Goal: Complete application form: Complete application form

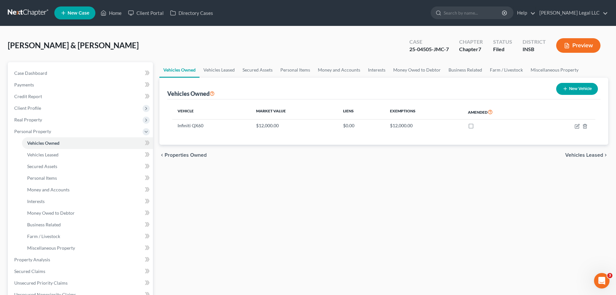
scroll to position [97, 0]
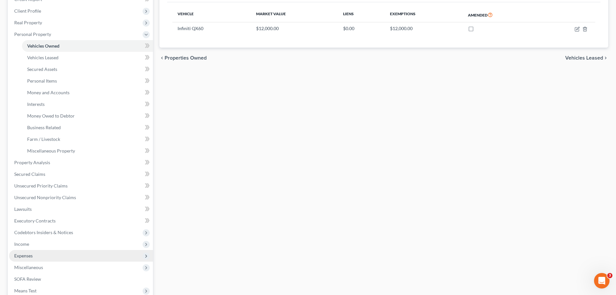
click at [32, 224] on span "Expenses" at bounding box center [23, 255] width 18 height 5
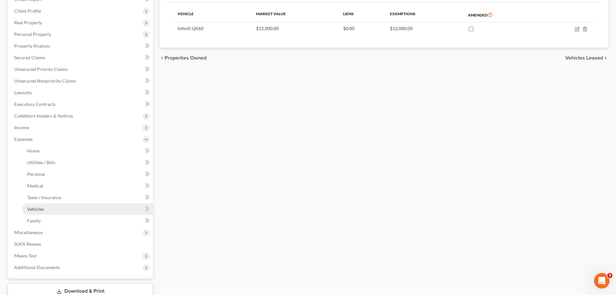
click at [31, 209] on span "Vehicles" at bounding box center [35, 208] width 17 height 5
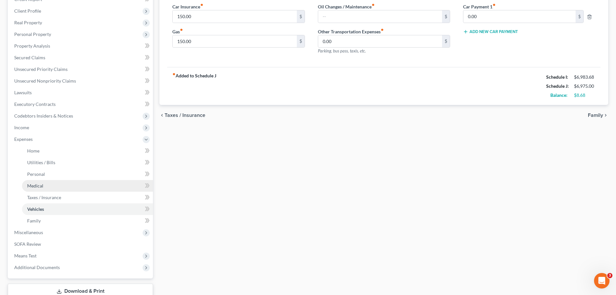
click at [42, 189] on link "Medical" at bounding box center [87, 186] width 131 height 12
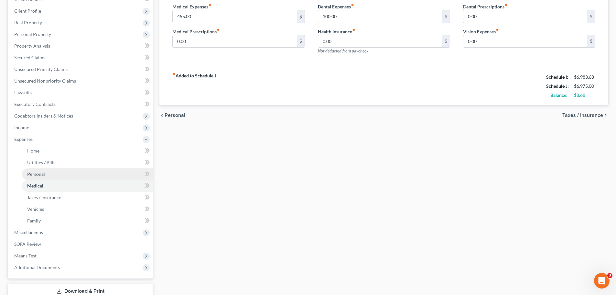
click at [35, 170] on link "Personal" at bounding box center [87, 174] width 131 height 12
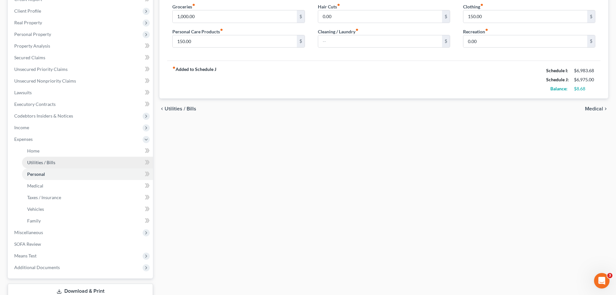
click at [37, 163] on span "Utilities / Bills" at bounding box center [41, 161] width 28 height 5
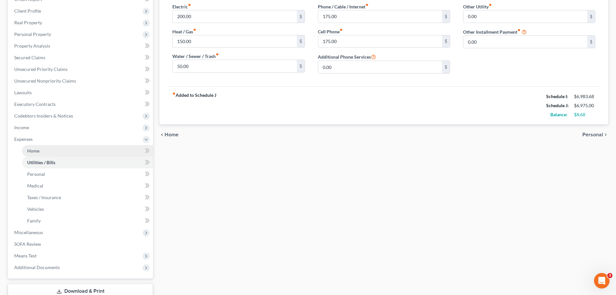
click at [44, 151] on link "Home" at bounding box center [87, 151] width 131 height 12
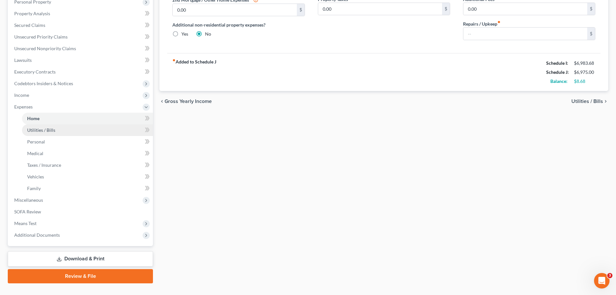
click at [35, 129] on span "Utilities / Bills" at bounding box center [41, 129] width 28 height 5
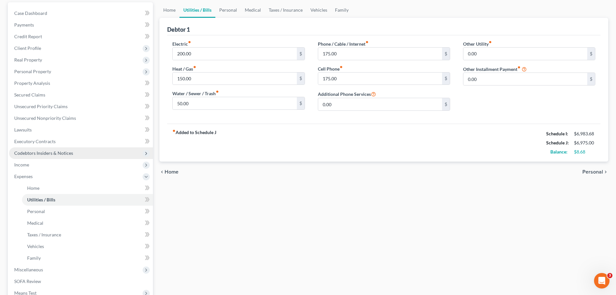
scroll to position [65, 0]
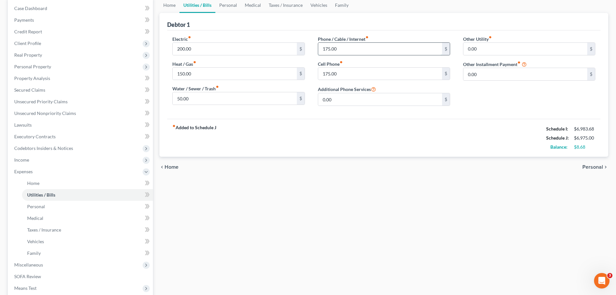
click at [335, 50] on input "175.00" at bounding box center [380, 49] width 124 height 12
type input "125"
click at [291, 181] on div "Home Utilities / Bills Personal Medical Taxes / Insurance Vehicles Family Debto…" at bounding box center [383, 172] width 455 height 350
click at [60, 206] on link "Personal" at bounding box center [87, 207] width 131 height 12
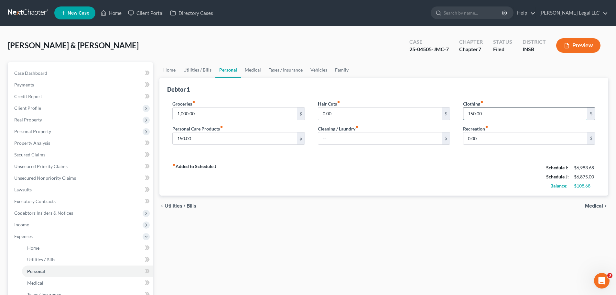
click at [472, 111] on input "150.00" at bounding box center [526, 113] width 124 height 12
type input "100"
drag, startPoint x: 62, startPoint y: 280, endPoint x: 65, endPoint y: 280, distance: 3.6
click at [62, 224] on link "Medical" at bounding box center [87, 283] width 131 height 12
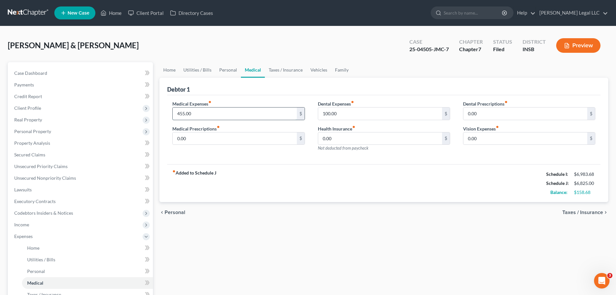
click at [230, 113] on input "455.00" at bounding box center [235, 113] width 124 height 12
click at [351, 113] on input "100.00" at bounding box center [380, 113] width 124 height 12
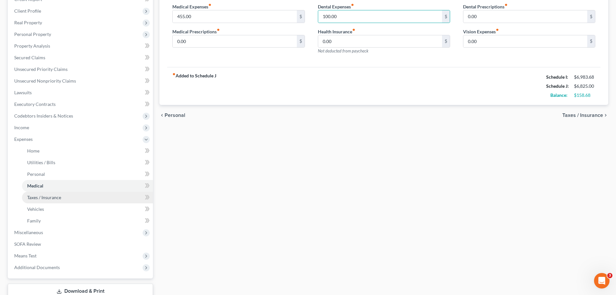
click at [36, 195] on span "Taxes / Insurance" at bounding box center [44, 196] width 34 height 5
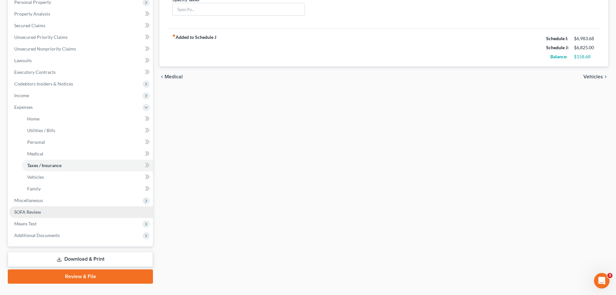
scroll to position [129, 0]
click at [40, 169] on link "Taxes / Insurance" at bounding box center [87, 165] width 131 height 12
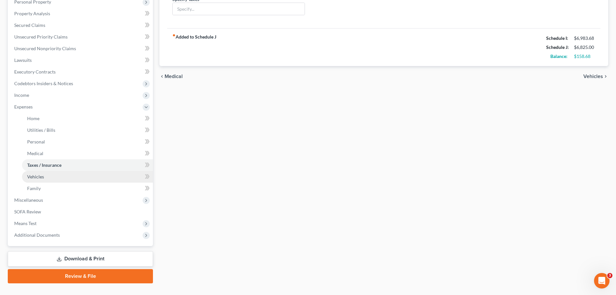
click at [38, 178] on span "Vehicles" at bounding box center [35, 176] width 17 height 5
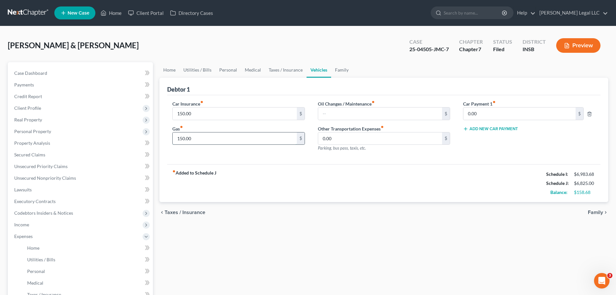
click at [202, 134] on input "150.00" at bounding box center [235, 138] width 124 height 12
type input "100"
click at [207, 116] on input "150.00" at bounding box center [235, 113] width 124 height 12
type input "100"
click at [226, 100] on div "Car Insurance fiber_manual_record 100 $" at bounding box center [238, 110] width 132 height 20
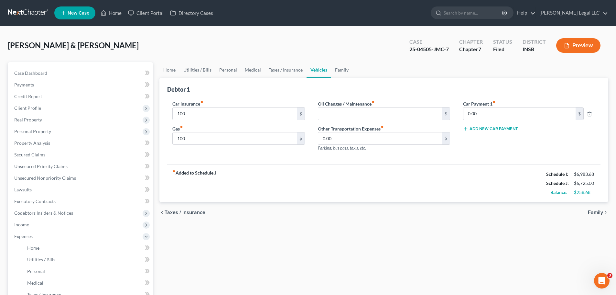
click at [448, 204] on div "chevron_left Taxes / Insurance Family chevron_right" at bounding box center [383, 212] width 449 height 21
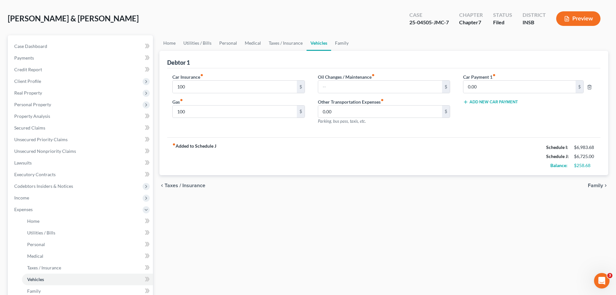
scroll to position [129, 0]
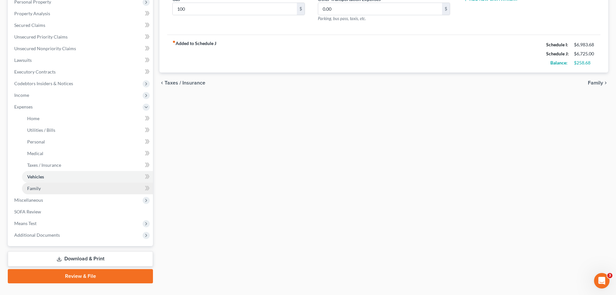
click at [48, 189] on link "Family" at bounding box center [87, 188] width 131 height 12
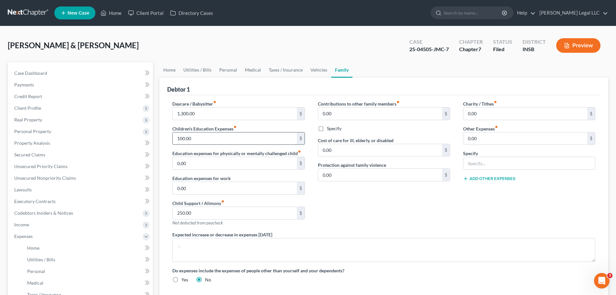
click at [199, 140] on input "100.00" at bounding box center [235, 138] width 124 height 12
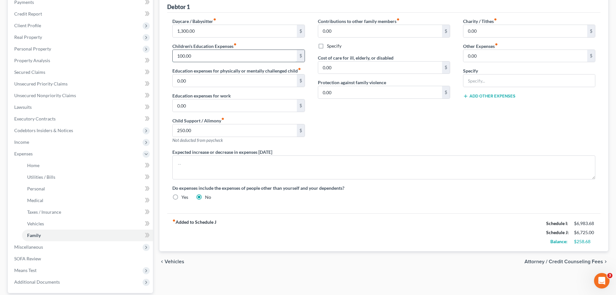
scroll to position [97, 0]
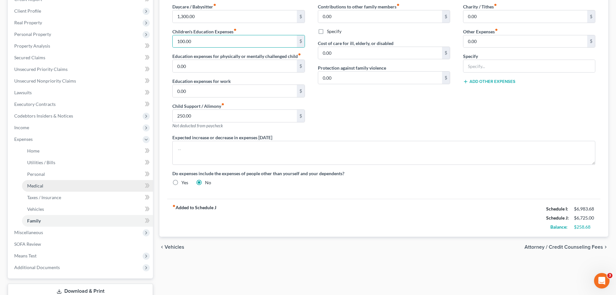
click at [36, 187] on span "Medical" at bounding box center [35, 185] width 16 height 5
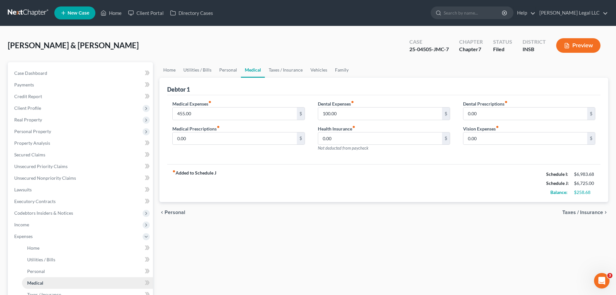
scroll to position [65, 0]
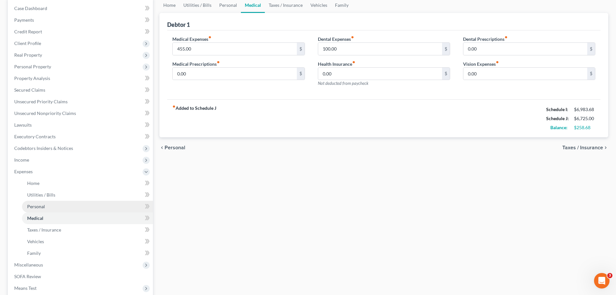
click at [34, 205] on span "Personal" at bounding box center [36, 205] width 18 height 5
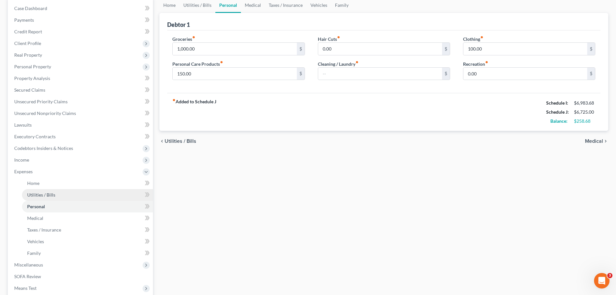
click at [44, 198] on link "Utilities / Bills" at bounding box center [87, 195] width 131 height 12
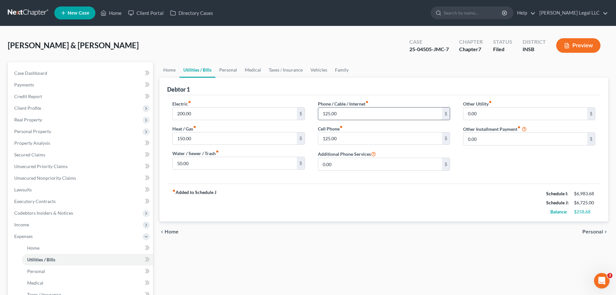
click at [330, 112] on input "125.00" at bounding box center [380, 113] width 124 height 12
click at [38, 224] on span "Home" at bounding box center [33, 247] width 12 height 5
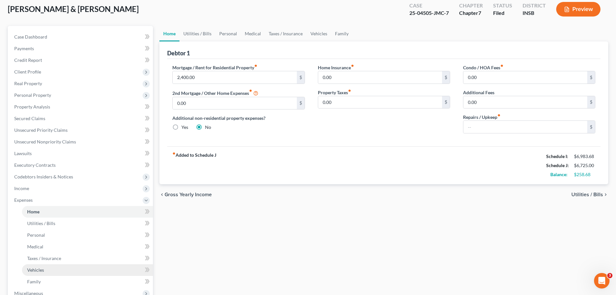
scroll to position [97, 0]
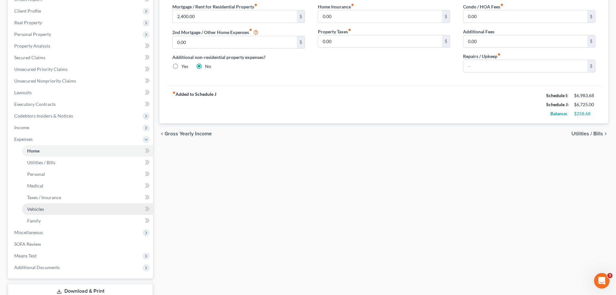
click at [43, 205] on link "Vehicles" at bounding box center [87, 209] width 131 height 12
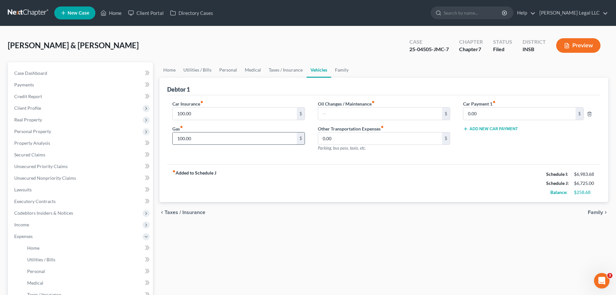
click at [206, 140] on input "100.00" at bounding box center [235, 138] width 124 height 12
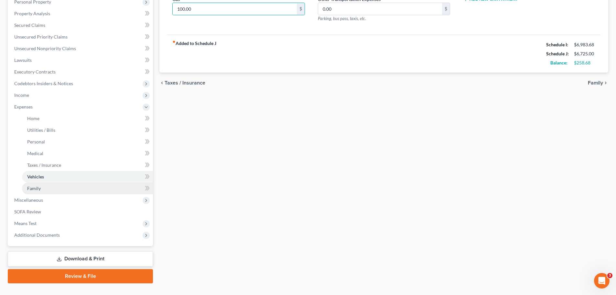
click at [43, 188] on link "Family" at bounding box center [87, 188] width 131 height 12
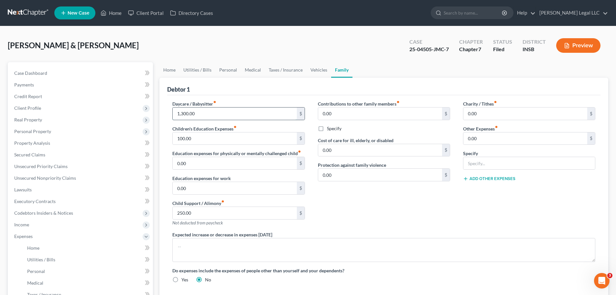
click at [191, 111] on input "1,300.00" at bounding box center [235, 113] width 124 height 12
click at [364, 213] on div "Contributions to other family members fiber_manual_record 0.00 $ Specify Cost o…" at bounding box center [383, 165] width 145 height 131
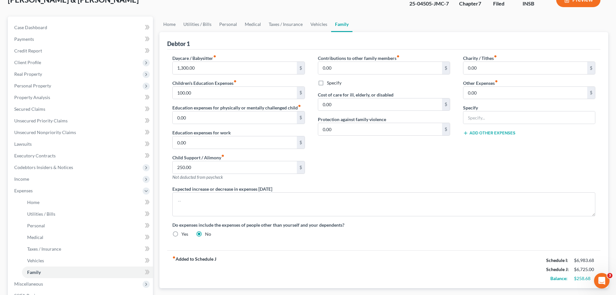
scroll to position [45, 0]
click at [53, 224] on link "Vehicles" at bounding box center [87, 261] width 131 height 12
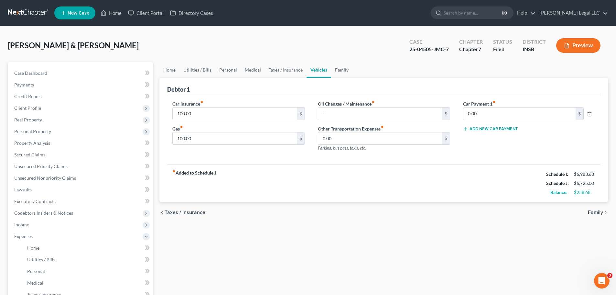
click at [352, 177] on div "fiber_manual_record Added to Schedule J Schedule I: $6,983.68 Schedule J: $6,72…" at bounding box center [383, 183] width 433 height 38
click at [423, 91] on div "Debtor 1" at bounding box center [383, 86] width 433 height 17
click at [453, 161] on div "Car Insurance fiber_manual_record 100.00 $ Gas fiber_manual_record 100.00 $ Oil…" at bounding box center [383, 129] width 433 height 69
click at [474, 113] on input "0.00" at bounding box center [520, 113] width 112 height 12
click at [351, 136] on input "0.00" at bounding box center [380, 138] width 124 height 12
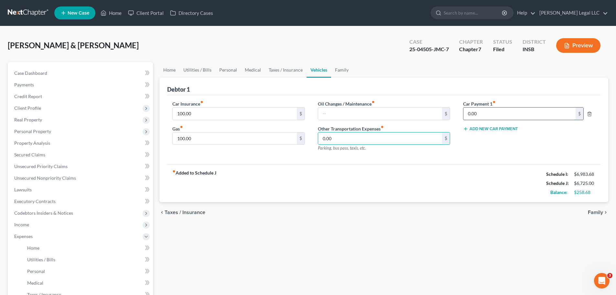
click at [492, 108] on input "0.00" at bounding box center [520, 113] width 112 height 12
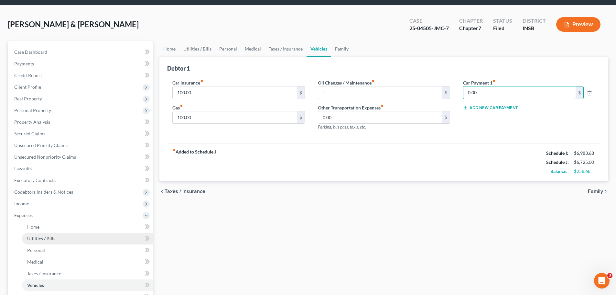
scroll to position [32, 0]
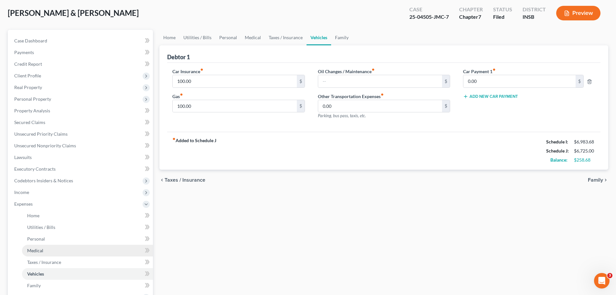
click at [49, 224] on link "Medical" at bounding box center [87, 251] width 131 height 12
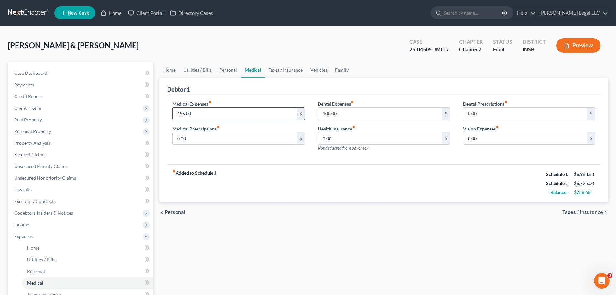
click at [221, 116] on input "455.00" at bounding box center [235, 113] width 124 height 12
click at [31, 224] on span "Personal" at bounding box center [36, 270] width 18 height 5
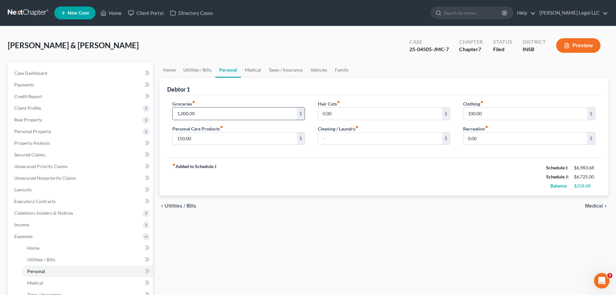
click at [181, 112] on input "1,000.00" at bounding box center [235, 113] width 124 height 12
type input "800"
click at [198, 142] on input "150.00" at bounding box center [235, 138] width 124 height 12
type input "100"
click at [344, 223] on div "Home Utilities / Bills Personal Medical Taxes / Insurance Vehicles Family Debto…" at bounding box center [383, 237] width 455 height 350
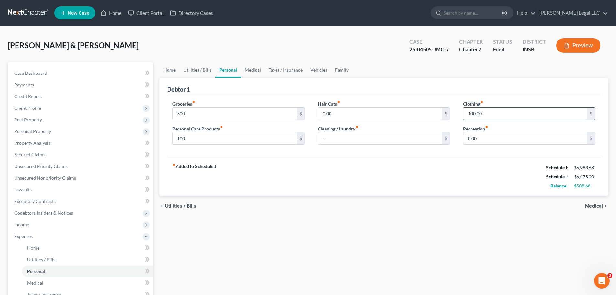
click at [491, 117] on input "100.00" at bounding box center [526, 113] width 124 height 12
type input "50"
click at [393, 191] on div "fiber_manual_record Added to Schedule J Schedule I: $6,983.68 Schedule J: $6,42…" at bounding box center [383, 177] width 433 height 38
click at [208, 95] on div "Groceries fiber_manual_record 800 $ Personal Care Products fiber_manual_record …" at bounding box center [383, 126] width 433 height 63
click at [200, 113] on input "800" at bounding box center [235, 113] width 124 height 12
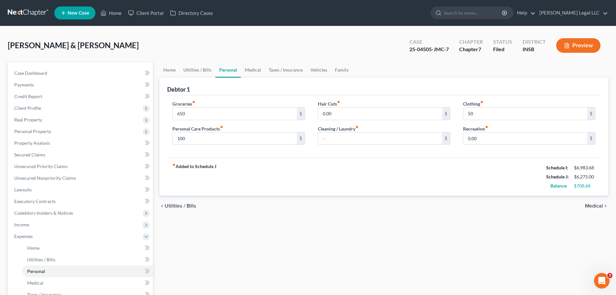
click at [291, 177] on div "fiber_manual_record Added to Schedule J Schedule I: $6,983.68 Schedule J: $6,27…" at bounding box center [383, 177] width 433 height 38
click at [220, 113] on input "650" at bounding box center [235, 113] width 124 height 12
type input "700"
drag, startPoint x: 242, startPoint y: 173, endPoint x: 210, endPoint y: 140, distance: 45.5
click at [241, 172] on div "fiber_manual_record Added to Schedule J Schedule I: $6,983.68 Schedule J: $6,32…" at bounding box center [383, 177] width 433 height 38
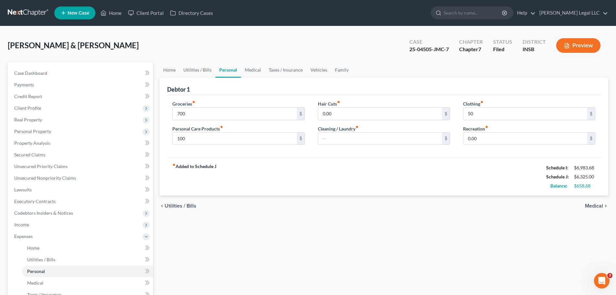
click at [492, 120] on div "Clothing fiber_manual_record 50 $ Recreation fiber_manual_record 0.00 $" at bounding box center [529, 125] width 145 height 50
click at [492, 108] on input "50" at bounding box center [526, 113] width 124 height 12
type input "100"
click at [462, 209] on div "chevron_left Utilities / Bills Medical chevron_right" at bounding box center [383, 205] width 449 height 21
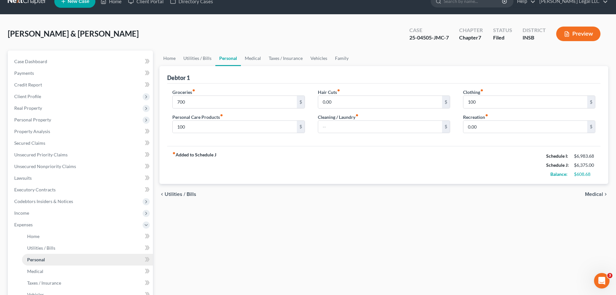
scroll to position [32, 0]
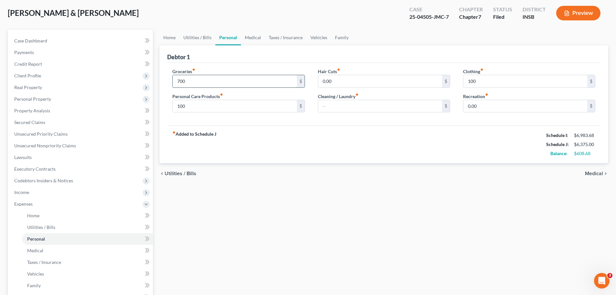
click at [200, 82] on input "700" at bounding box center [235, 81] width 124 height 12
click at [183, 109] on input "100" at bounding box center [235, 106] width 124 height 12
type input "75"
click at [296, 224] on div "Home Utilities / Bills Personal Medical Taxes / Insurance Vehicles Family Debto…" at bounding box center [383, 205] width 455 height 350
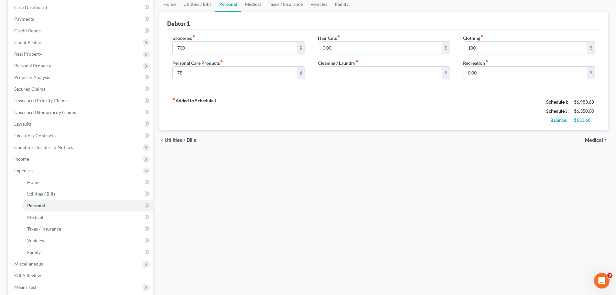
scroll to position [97, 0]
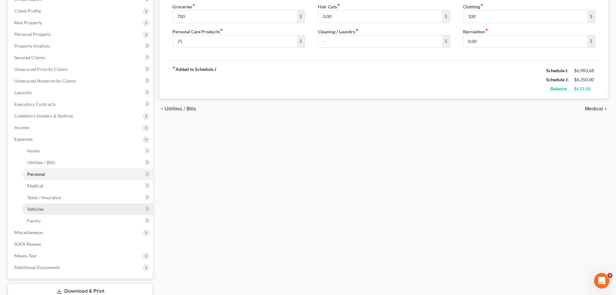
click at [41, 208] on span "Vehicles" at bounding box center [35, 208] width 17 height 5
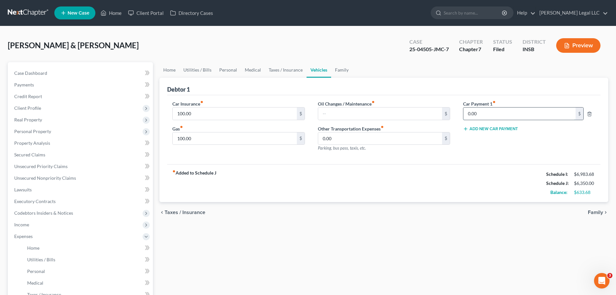
click at [492, 114] on input "0.00" at bounding box center [520, 113] width 112 height 12
click at [422, 200] on div "fiber_manual_record Added to Schedule J Schedule I: $6,983.68 Schedule J: $6,35…" at bounding box center [383, 183] width 433 height 38
click at [327, 195] on div "fiber_manual_record Added to Schedule J Schedule I: $6,983.68 Schedule J: $6,35…" at bounding box center [383, 183] width 433 height 38
click at [251, 111] on input "100.00" at bounding box center [235, 113] width 124 height 12
click at [237, 128] on div "Gas fiber_manual_record 100.00 $" at bounding box center [238, 135] width 132 height 20
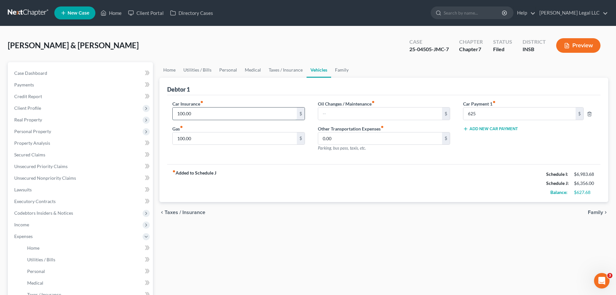
click at [212, 112] on input "100.00" at bounding box center [235, 113] width 124 height 12
click at [491, 117] on input "625" at bounding box center [520, 113] width 112 height 12
type input "0"
type input "625"
drag, startPoint x: 511, startPoint y: 183, endPoint x: 499, endPoint y: 177, distance: 14.0
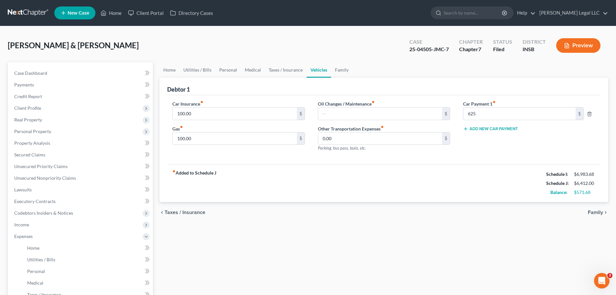
click at [492, 183] on div "fiber_manual_record Added to Schedule J Schedule I: $6,983.68 Schedule J: $6,41…" at bounding box center [383, 183] width 433 height 38
click at [394, 112] on input "text" at bounding box center [380, 113] width 124 height 12
drag, startPoint x: 459, startPoint y: 183, endPoint x: 459, endPoint y: 179, distance: 4.9
click at [459, 184] on div "fiber_manual_record Added to Schedule J Schedule I: $6,983.68 Schedule J: $6,97…" at bounding box center [383, 183] width 433 height 38
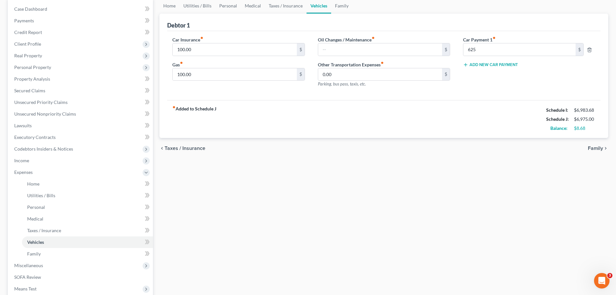
scroll to position [65, 0]
click at [48, 219] on link "Medical" at bounding box center [87, 218] width 131 height 12
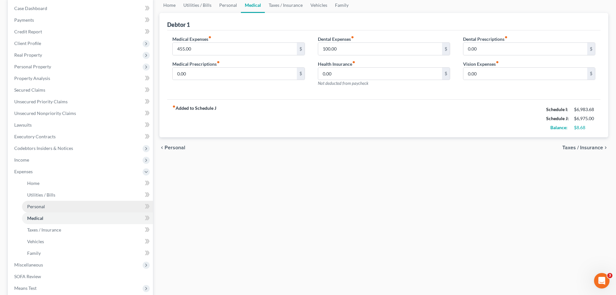
click at [37, 206] on span "Personal" at bounding box center [36, 205] width 18 height 5
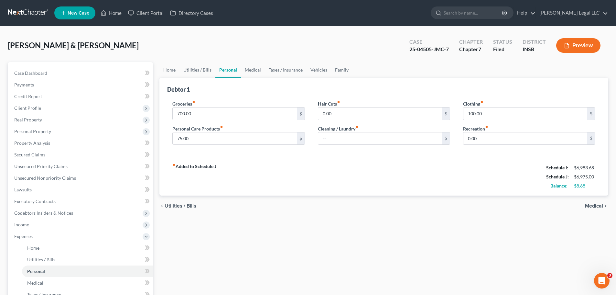
click at [492, 43] on button "Preview" at bounding box center [578, 45] width 44 height 15
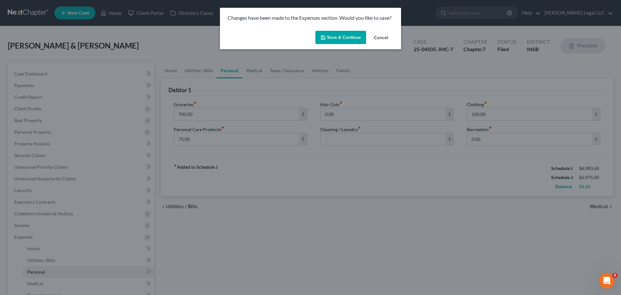
click at [355, 40] on button "Save & Continue" at bounding box center [340, 38] width 51 height 14
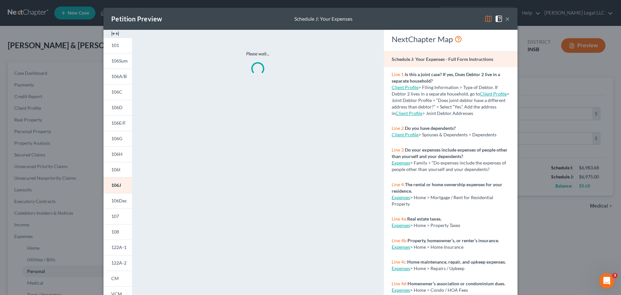
click at [113, 35] on img at bounding box center [115, 34] width 8 height 8
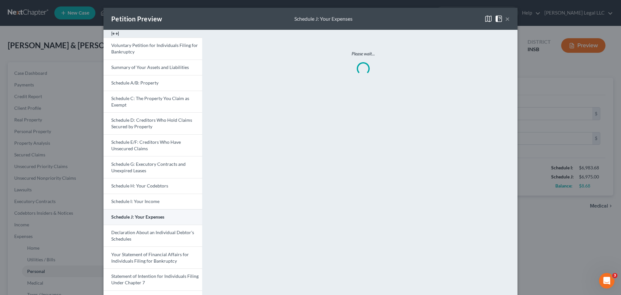
scroll to position [129, 0]
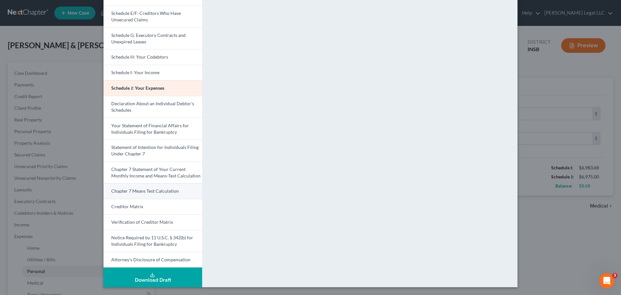
click at [138, 189] on span "Chapter 7 Means Test Calculation" at bounding box center [145, 190] width 68 height 5
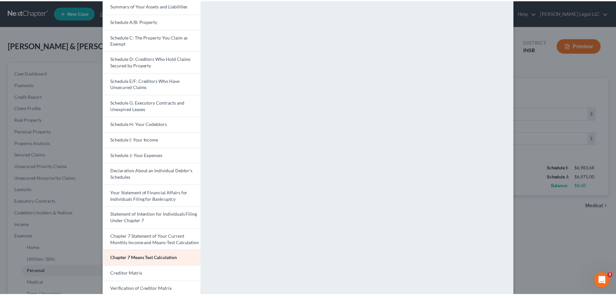
scroll to position [0, 0]
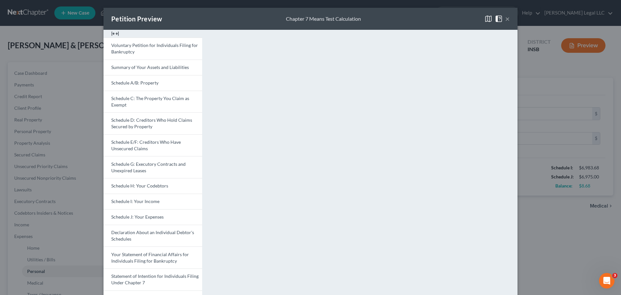
click at [492, 17] on button "×" at bounding box center [507, 19] width 5 height 8
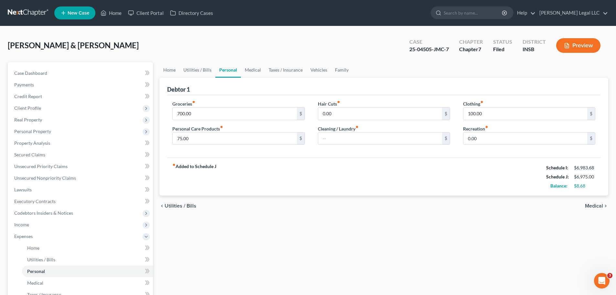
click at [430, 217] on div "Home Utilities / Bills Personal Medical Taxes / Insurance Vehicles Family Debto…" at bounding box center [383, 237] width 455 height 350
click at [44, 224] on span "Utilities / Bills" at bounding box center [41, 258] width 28 height 5
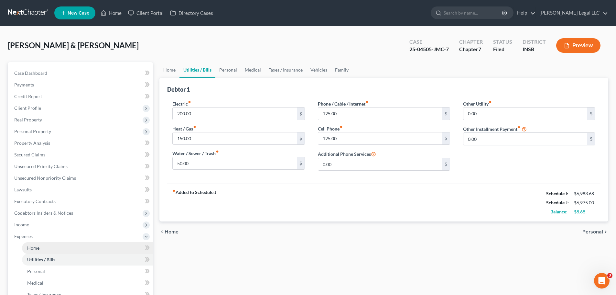
click at [45, 224] on link "Home" at bounding box center [87, 248] width 131 height 12
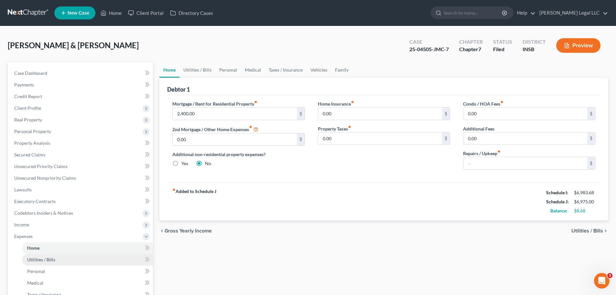
click at [40, 224] on span "Utilities / Bills" at bounding box center [41, 258] width 28 height 5
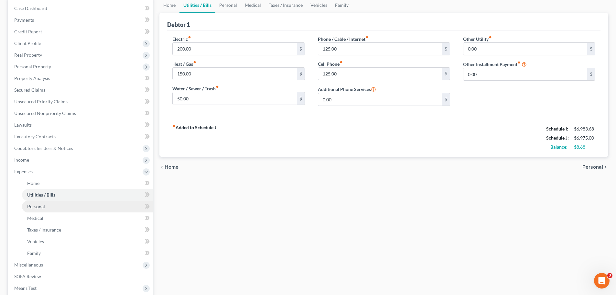
click at [46, 209] on link "Personal" at bounding box center [87, 207] width 131 height 12
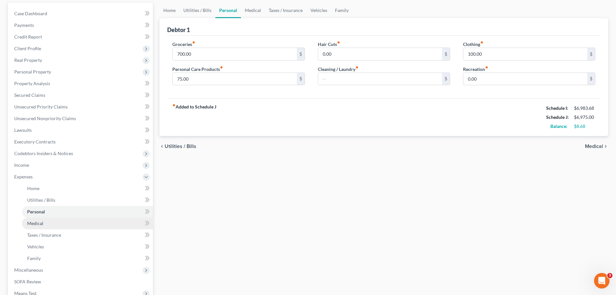
scroll to position [65, 0]
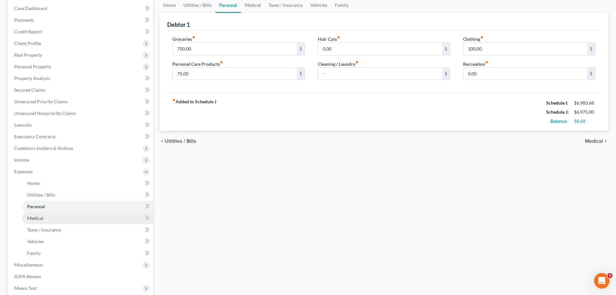
click at [42, 219] on span "Medical" at bounding box center [35, 217] width 16 height 5
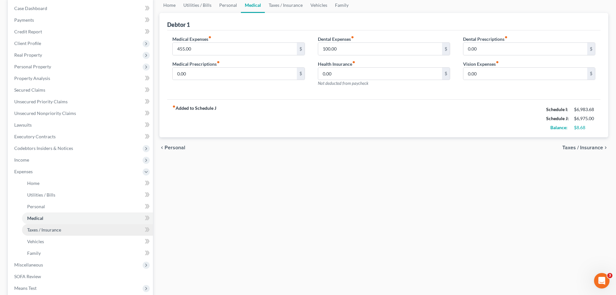
click at [58, 224] on span "Taxes / Insurance" at bounding box center [44, 229] width 34 height 5
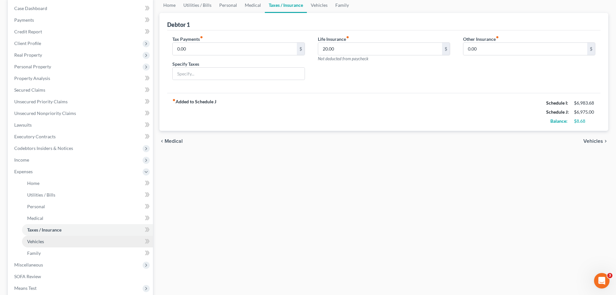
click at [66, 224] on link "Vehicles" at bounding box center [87, 241] width 131 height 12
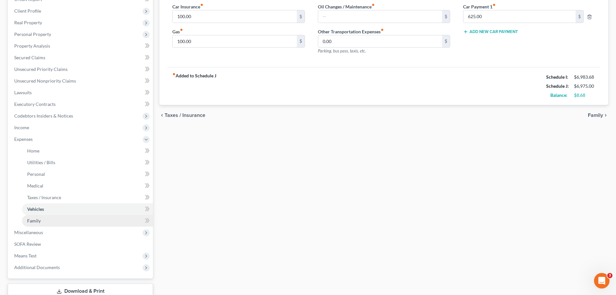
click at [68, 222] on link "Family" at bounding box center [87, 221] width 131 height 12
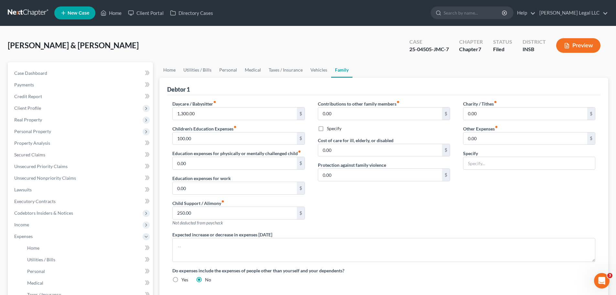
click at [492, 48] on button "Preview" at bounding box center [578, 45] width 44 height 15
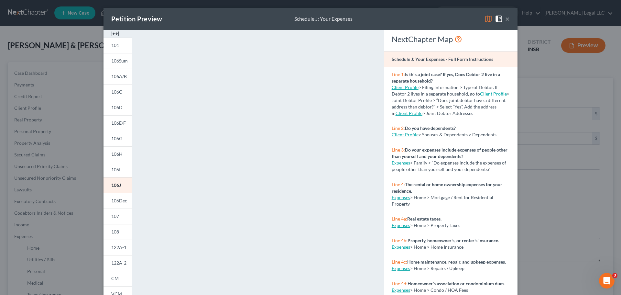
click at [116, 35] on img at bounding box center [115, 34] width 8 height 8
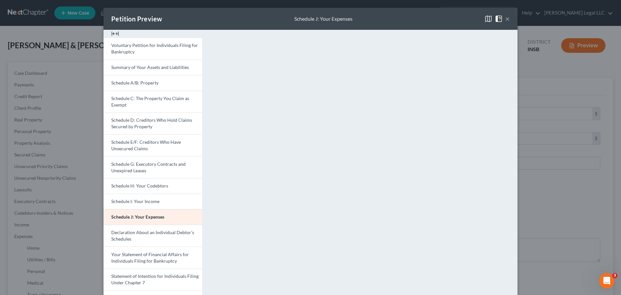
click at [492, 17] on button "×" at bounding box center [507, 19] width 5 height 8
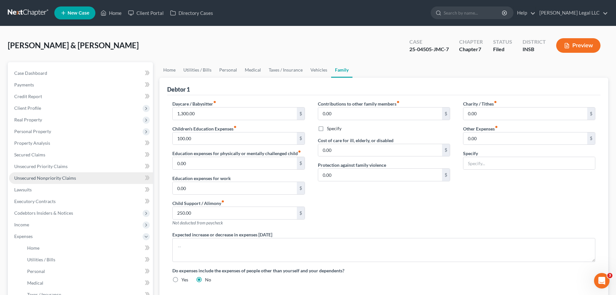
click at [31, 180] on span "Unsecured Nonpriority Claims" at bounding box center [45, 177] width 62 height 5
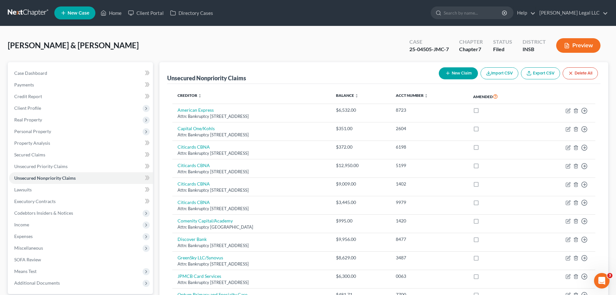
click at [447, 73] on icon "button" at bounding box center [447, 73] width 5 height 5
select select "2"
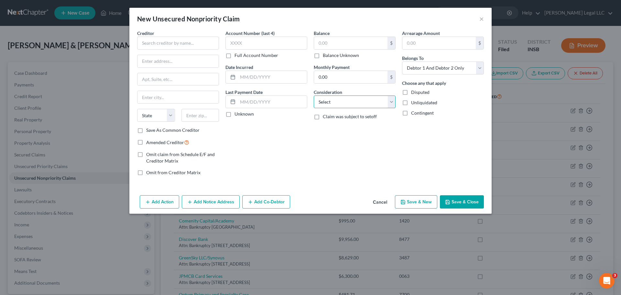
click at [364, 98] on select "Select Cable / Satellite Services Collection Agency Credit Card Debt Debt Couns…" at bounding box center [355, 101] width 82 height 13
select select "5"
click at [314, 95] on select "Select Cable / Satellite Services Collection Agency Credit Card Debt Debt Couns…" at bounding box center [355, 101] width 82 height 13
click at [178, 41] on input "text" at bounding box center [178, 43] width 82 height 13
click at [168, 37] on input "text" at bounding box center [178, 43] width 82 height 13
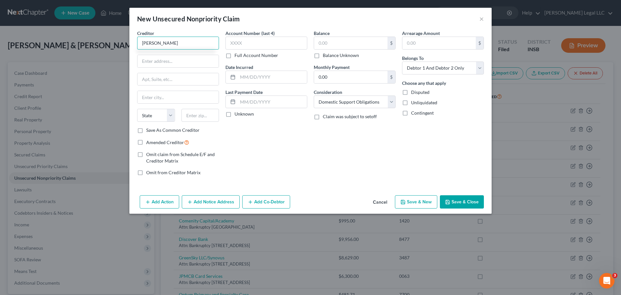
type input "[PERSON_NAME]"
type input "[STREET_ADDRESS]"
type input "46280"
click at [268, 49] on input "text" at bounding box center [266, 43] width 82 height 13
type input "[GEOGRAPHIC_DATA]"
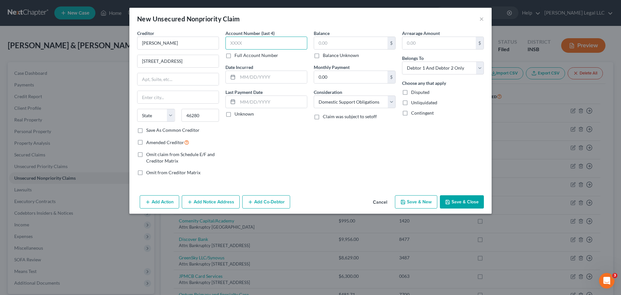
select select "15"
click at [353, 45] on input "text" at bounding box center [350, 43] width 73 height 12
click at [323, 54] on label "Balance Unknown" at bounding box center [341, 55] width 36 height 6
click at [325, 54] on input "Balance Unknown" at bounding box center [327, 54] width 4 height 4
checkbox input "true"
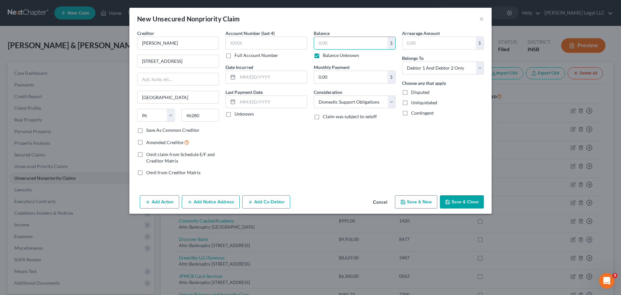
type input "0.00"
click at [350, 72] on input "0.00" at bounding box center [350, 77] width 73 height 12
click at [333, 135] on div "Balance 0.00 $ Balance Unknown Balance Undetermined 0.00 $ Balance Unknown Mont…" at bounding box center [355, 105] width 88 height 151
click at [235, 43] on input "text" at bounding box center [266, 43] width 82 height 13
click at [452, 69] on select "Select Debtor 1 Only Debtor 2 Only Debtor 1 And Debtor 2 Only At Least One Of T…" at bounding box center [443, 67] width 82 height 13
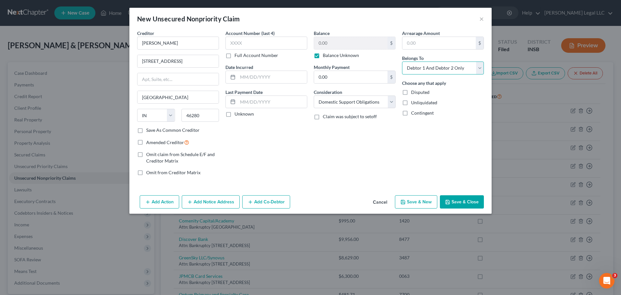
select select "1"
click at [402, 61] on select "Select Debtor 1 Only Debtor 2 Only Debtor 1 And Debtor 2 Only At Least One Of T…" at bounding box center [443, 67] width 82 height 13
click at [331, 78] on input "0.00" at bounding box center [350, 77] width 73 height 12
click at [460, 201] on button "Save & Close" at bounding box center [462, 202] width 44 height 14
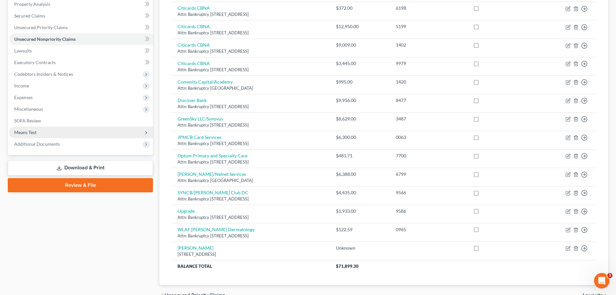
scroll to position [109, 0]
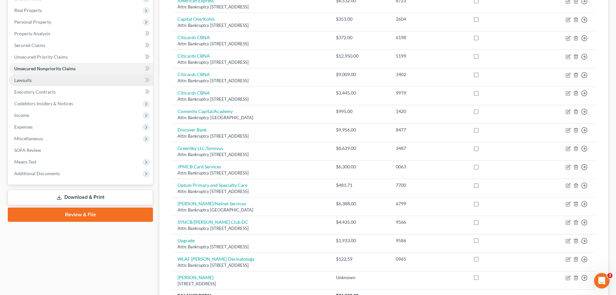
click at [27, 77] on span "Lawsuits" at bounding box center [22, 79] width 17 height 5
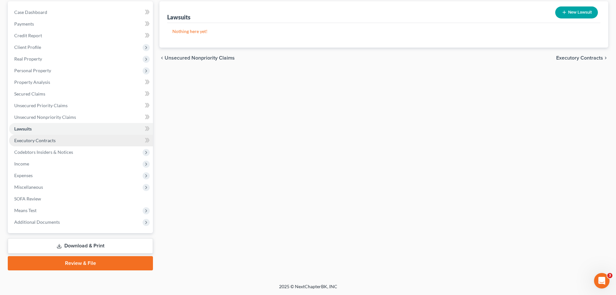
click at [30, 141] on span "Executory Contracts" at bounding box center [34, 139] width 41 height 5
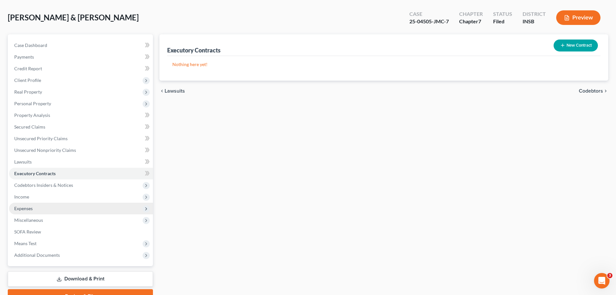
scroll to position [61, 0]
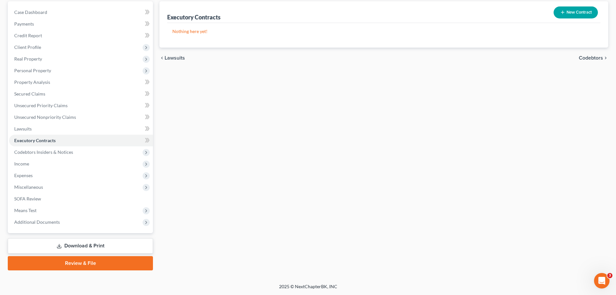
click at [81, 224] on link "Download & Print" at bounding box center [80, 245] width 145 height 15
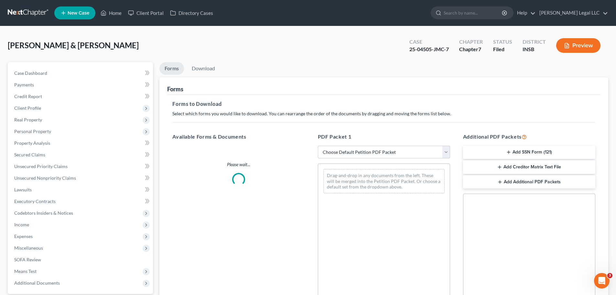
click at [337, 147] on select "Choose Default Petition PDF Packet Complete Bankruptcy Petition (all forms and …" at bounding box center [384, 152] width 132 height 13
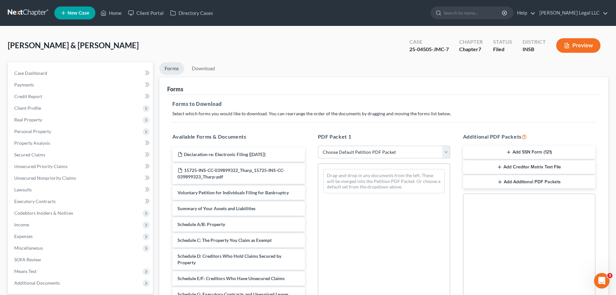
select select "2"
click at [318, 146] on select "Choose Default Petition PDF Packet Complete Bankruptcy Petition (all forms and …" at bounding box center [384, 152] width 132 height 13
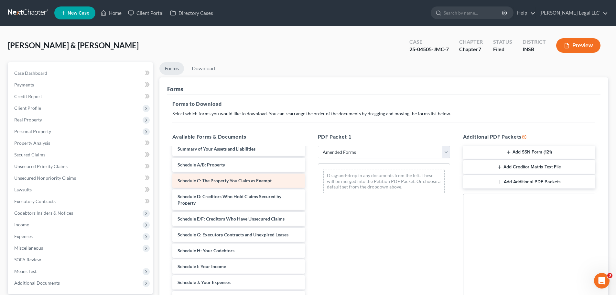
scroll to position [32, 0]
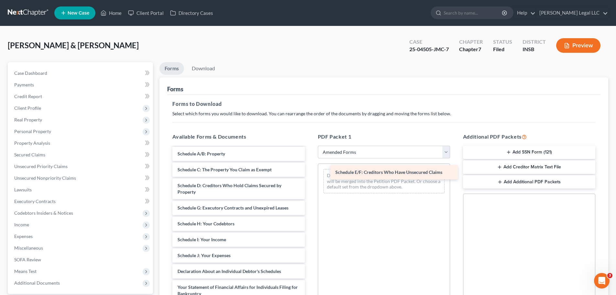
drag, startPoint x: 234, startPoint y: 210, endPoint x: 392, endPoint y: 174, distance: 161.8
click at [310, 174] on div "Schedule E/F: Creditors Who Have Unsecured Claims Voluntary Petition for Indivi…" at bounding box center [238, 270] width 143 height 310
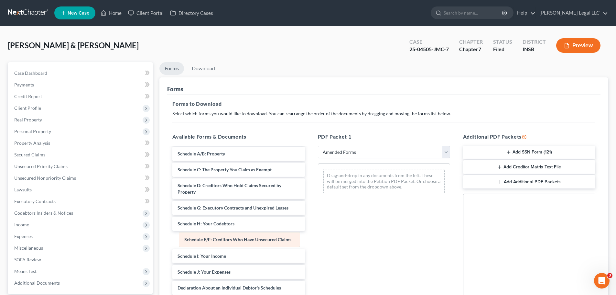
drag, startPoint x: 355, startPoint y: 180, endPoint x: 192, endPoint y: 227, distance: 169.6
click at [318, 198] on div "Schedule E/F: Creditors Who Have Unsecured Claims Schedule E/F: Creditors Who H…" at bounding box center [384, 181] width 132 height 35
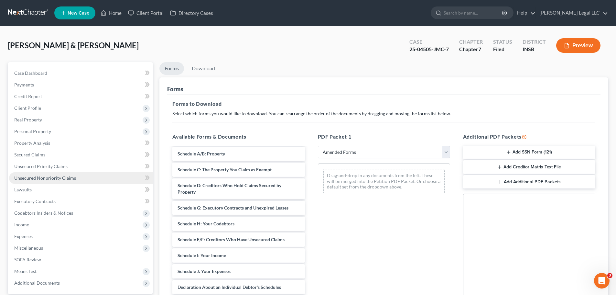
click at [51, 180] on span "Unsecured Nonpriority Claims" at bounding box center [45, 177] width 62 height 5
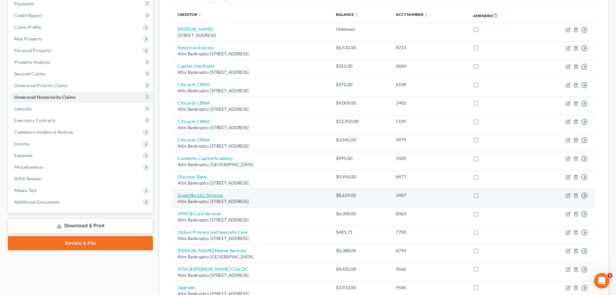
scroll to position [77, 0]
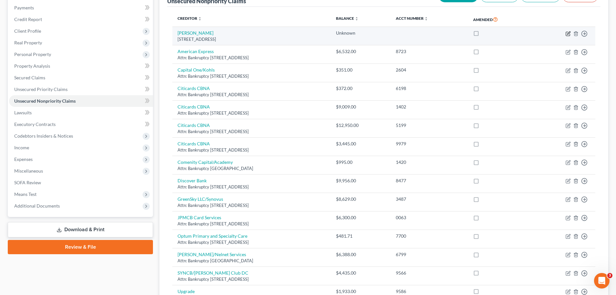
click at [492, 34] on icon "button" at bounding box center [568, 33] width 5 height 5
select select "15"
select select "5"
select select "1"
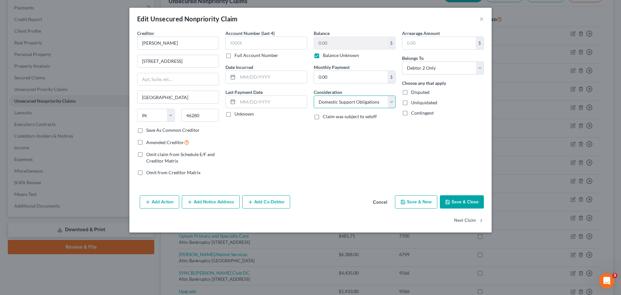
click at [332, 97] on select "Select Cable / Satellite Services Collection Agency Credit Card Debt Debt Couns…" at bounding box center [355, 101] width 82 height 13
click at [277, 143] on div "Account Number (last 4) Full Account Number Date Incurred Last Payment Date Unk…" at bounding box center [266, 105] width 88 height 151
click at [334, 103] on select "Select Cable / Satellite Services Collection Agency Credit Card Debt Debt Couns…" at bounding box center [355, 101] width 82 height 13
drag, startPoint x: 285, startPoint y: 145, endPoint x: 323, endPoint y: 104, distance: 55.8
click at [285, 145] on div "Account Number (last 4) Full Account Number Date Incurred Last Payment Date Unk…" at bounding box center [266, 105] width 88 height 151
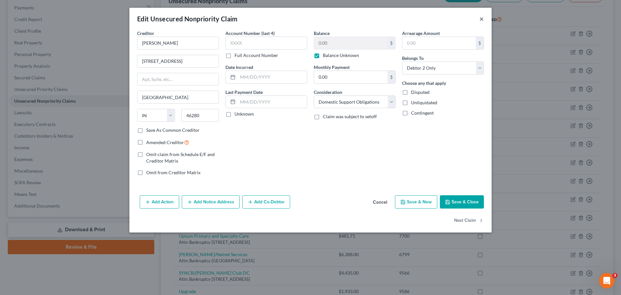
click at [482, 17] on button "×" at bounding box center [481, 19] width 5 height 8
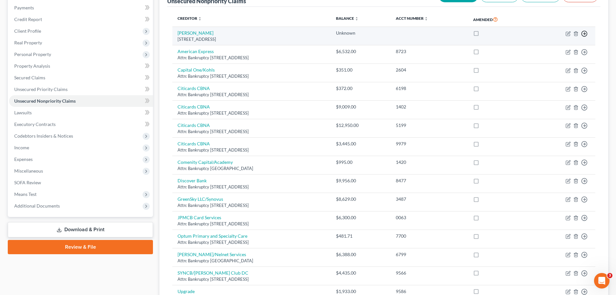
click at [492, 34] on icon "button" at bounding box center [584, 33] width 6 height 6
click at [492, 52] on link "Move to E" at bounding box center [555, 49] width 54 height 11
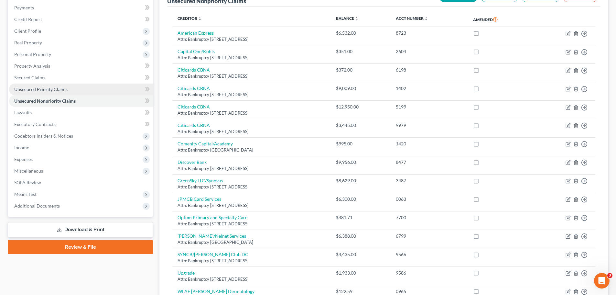
click at [46, 89] on span "Unsecured Priority Claims" at bounding box center [40, 88] width 53 height 5
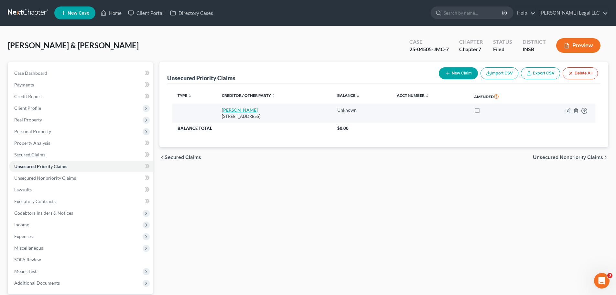
click at [239, 109] on link "[PERSON_NAME]" at bounding box center [240, 109] width 36 height 5
select select "15"
select select "1"
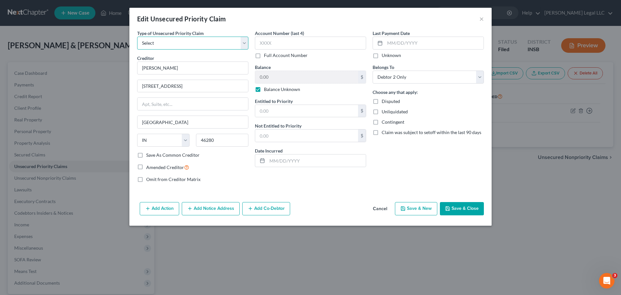
click at [169, 42] on select "Select Taxes & Other Government Units Domestic Support Obligations Extensions o…" at bounding box center [192, 43] width 111 height 13
select select "15"
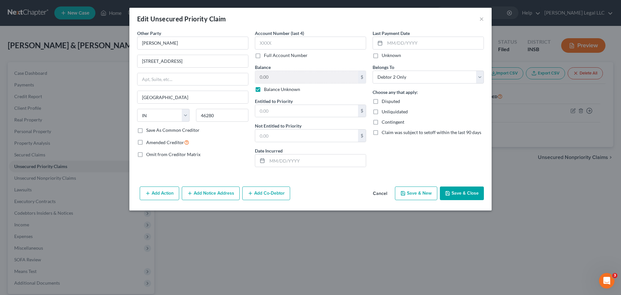
click at [456, 191] on button "Save & Close" at bounding box center [462, 193] width 44 height 14
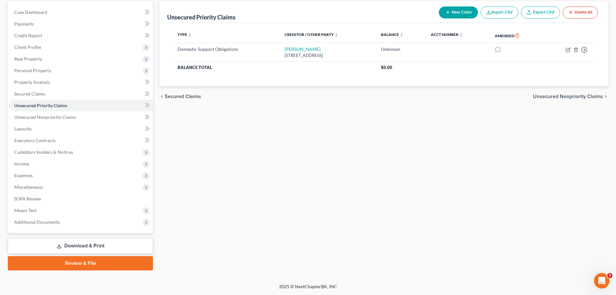
click at [55, 224] on link "Download & Print" at bounding box center [80, 245] width 145 height 15
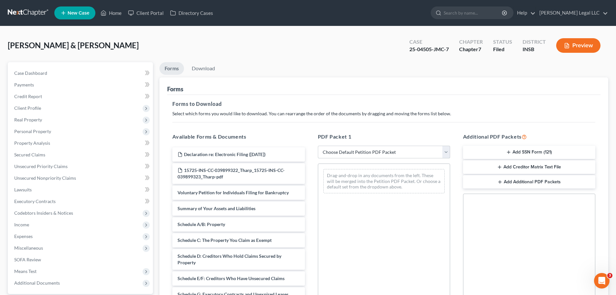
click at [330, 151] on select "Choose Default Petition PDF Packet Complete Bankruptcy Petition (all forms and …" at bounding box center [384, 152] width 132 height 13
select select "2"
click at [318, 146] on select "Choose Default Petition PDF Packet Complete Bankruptcy Petition (all forms and …" at bounding box center [384, 152] width 132 height 13
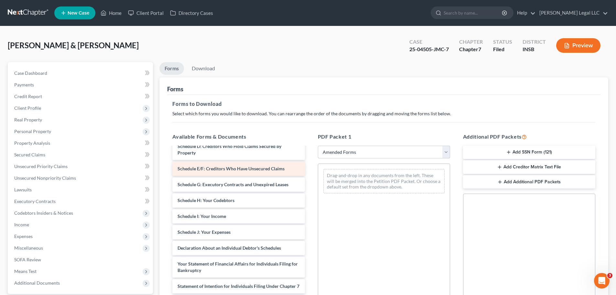
scroll to position [60, 0]
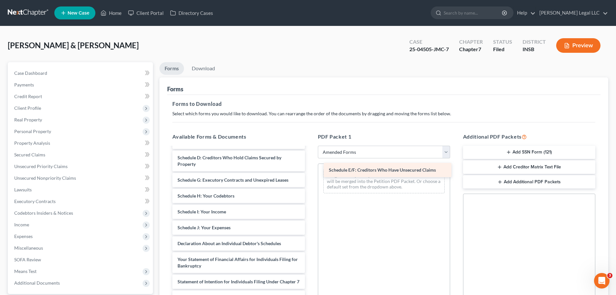
drag, startPoint x: 219, startPoint y: 180, endPoint x: 371, endPoint y: 170, distance: 151.7
click at [310, 170] on div "Schedule E/F: Creditors Who Have Unsecured Claims Voluntary Petition for Indivi…" at bounding box center [238, 242] width 143 height 310
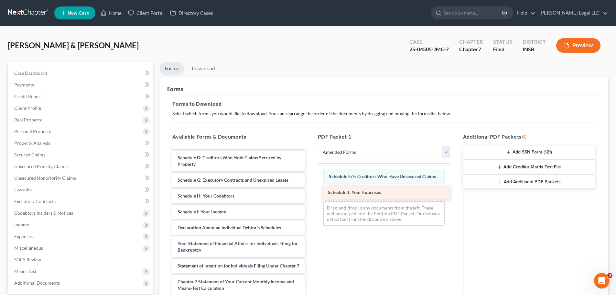
drag, startPoint x: 223, startPoint y: 226, endPoint x: 373, endPoint y: 191, distance: 154.5
click at [310, 191] on div "Schedule J: Your Expenses Voluntary Petition for Individuals Filing for Bankrup…" at bounding box center [238, 234] width 143 height 294
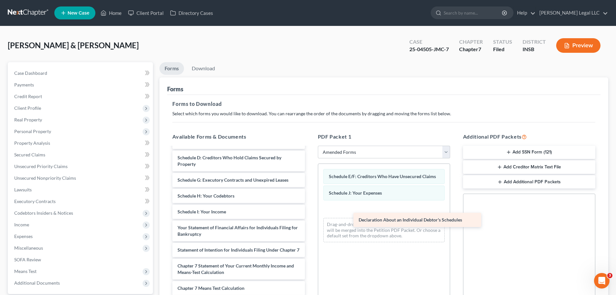
drag, startPoint x: 226, startPoint y: 224, endPoint x: 383, endPoint y: 209, distance: 157.6
click at [310, 209] on div "Declaration About an Individual Debtor's Schedules Voluntary Petition for Indiv…" at bounding box center [238, 226] width 143 height 278
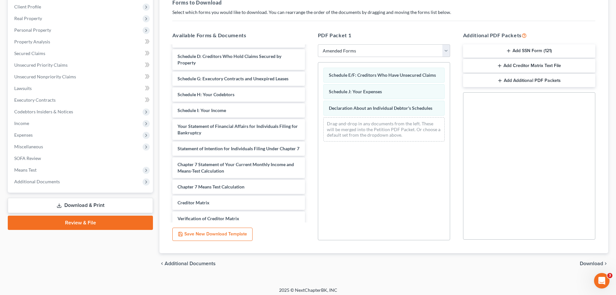
scroll to position [105, 0]
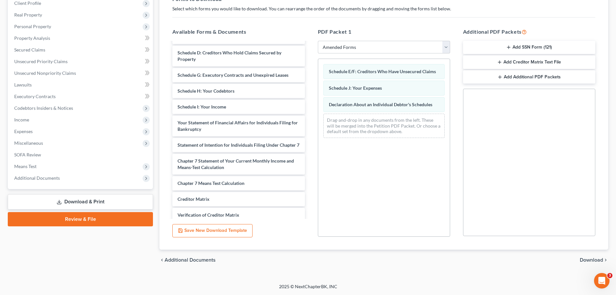
click at [492, 224] on span "Download" at bounding box center [591, 259] width 23 height 5
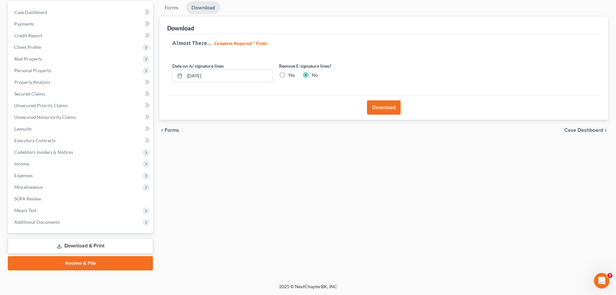
scroll to position [61, 0]
click at [379, 108] on button "Download" at bounding box center [384, 107] width 34 height 14
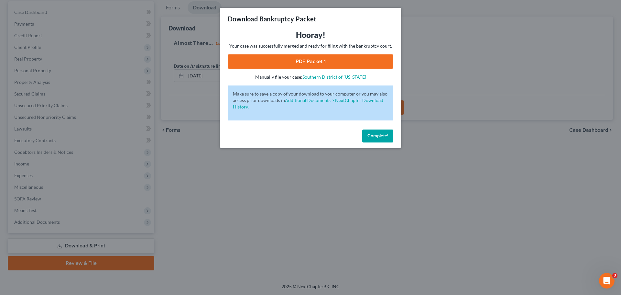
click at [307, 62] on link "PDF Packet 1" at bounding box center [311, 61] width 166 height 14
click at [371, 133] on span "Complete!" at bounding box center [377, 135] width 21 height 5
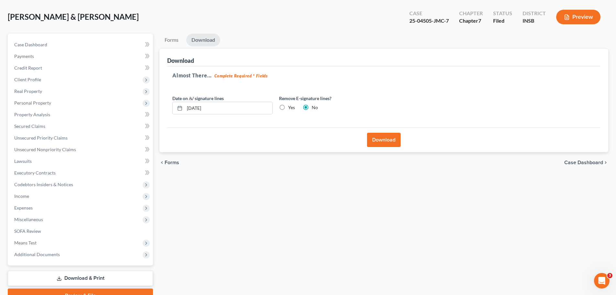
scroll to position [0, 0]
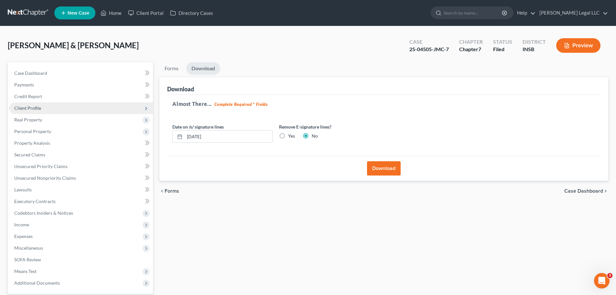
drag, startPoint x: 28, startPoint y: 108, endPoint x: 29, endPoint y: 112, distance: 4.0
click at [28, 108] on span "Client Profile" at bounding box center [27, 107] width 27 height 5
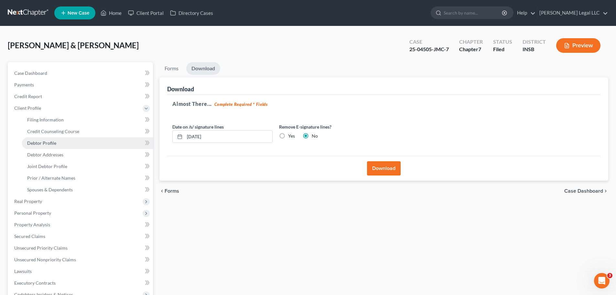
click at [44, 143] on span "Debtor Profile" at bounding box center [41, 142] width 29 height 5
select select "1"
select select "3"
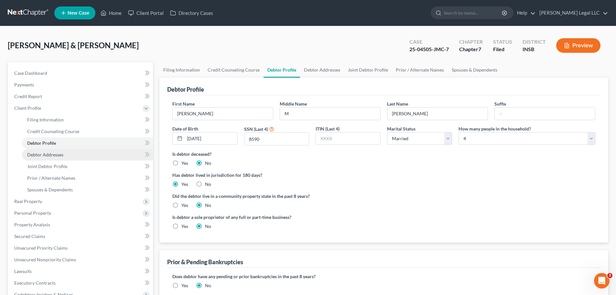
click at [49, 156] on span "Debtor Addresses" at bounding box center [45, 154] width 36 height 5
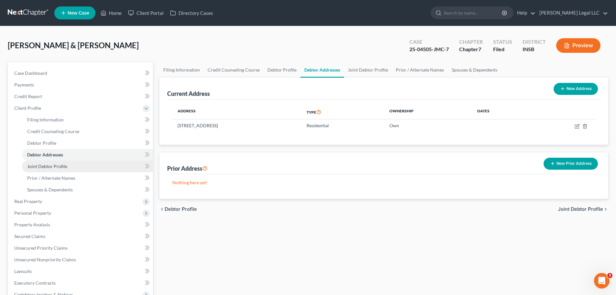
drag, startPoint x: 39, startPoint y: 168, endPoint x: 47, endPoint y: 166, distance: 7.5
click at [39, 168] on span "Joint Debtor Profile" at bounding box center [47, 165] width 40 height 5
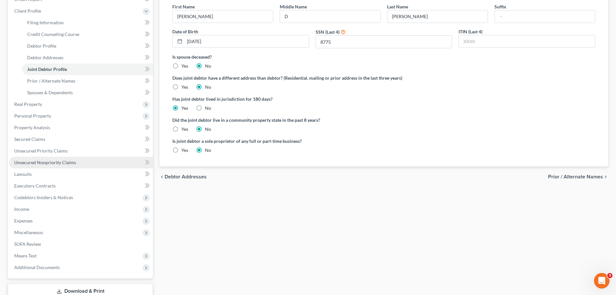
click at [53, 165] on span "Unsecured Nonpriority Claims" at bounding box center [45, 161] width 62 height 5
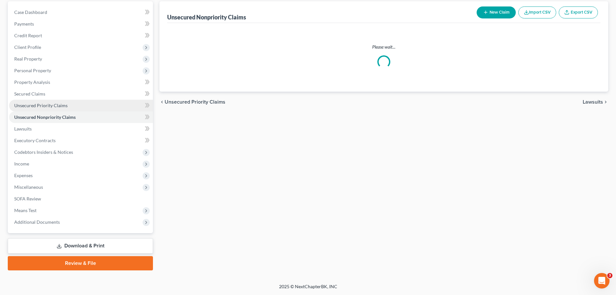
scroll to position [27, 0]
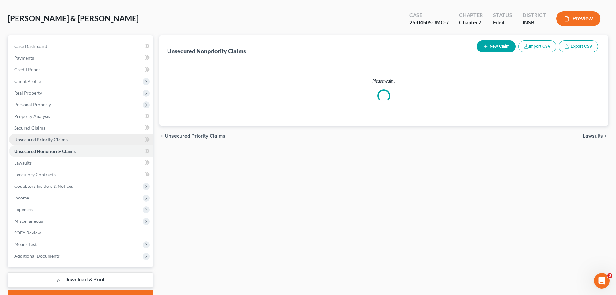
click at [51, 153] on ul "Case Dashboard Payments Invoices Payments Payments Credit Report Client Profile" at bounding box center [81, 150] width 144 height 221
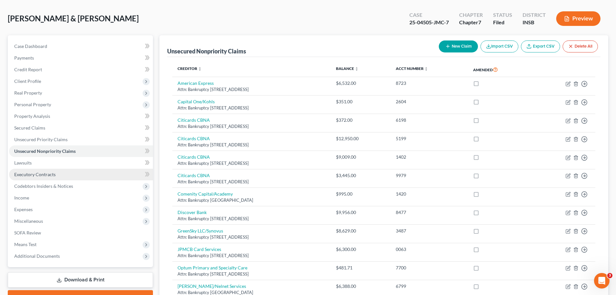
scroll to position [0, 0]
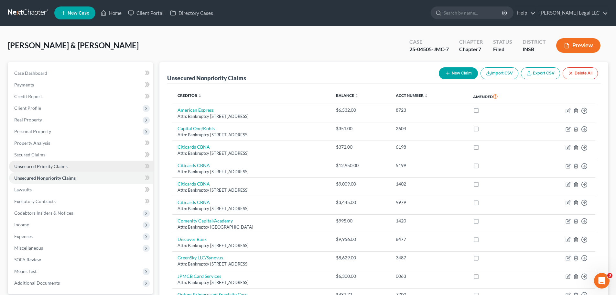
click at [50, 167] on span "Unsecured Priority Claims" at bounding box center [40, 165] width 53 height 5
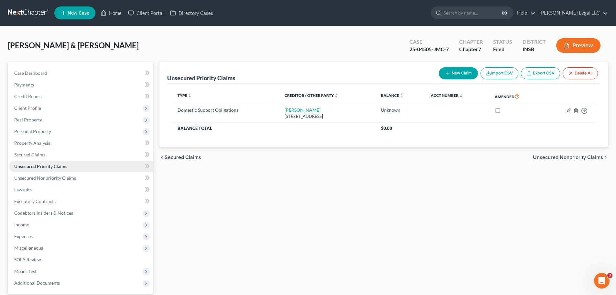
click at [48, 163] on link "Unsecured Priority Claims" at bounding box center [81, 166] width 144 height 12
click at [46, 155] on link "Secured Claims" at bounding box center [81, 155] width 144 height 12
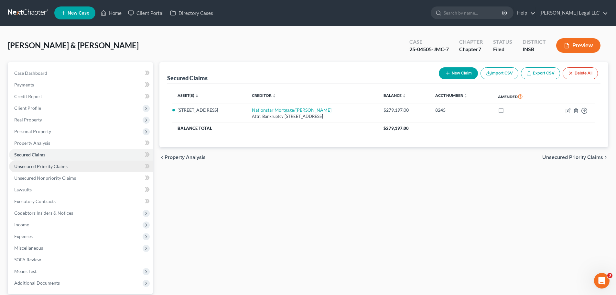
click at [45, 164] on span "Unsecured Priority Claims" at bounding box center [40, 165] width 53 height 5
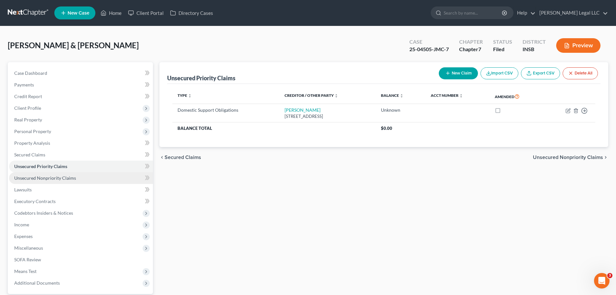
click at [45, 177] on span "Unsecured Nonpriority Claims" at bounding box center [45, 177] width 62 height 5
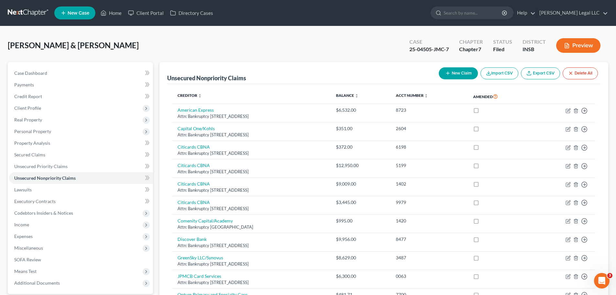
click at [492, 42] on button "Preview" at bounding box center [578, 45] width 44 height 15
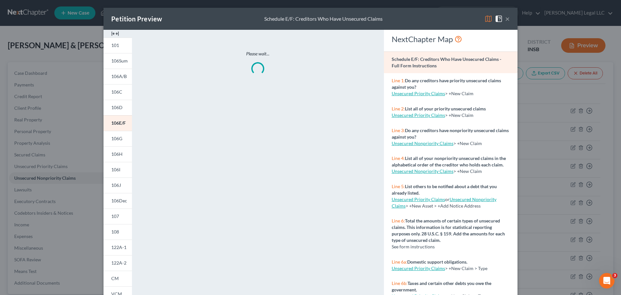
click at [111, 33] on img at bounding box center [115, 34] width 8 height 8
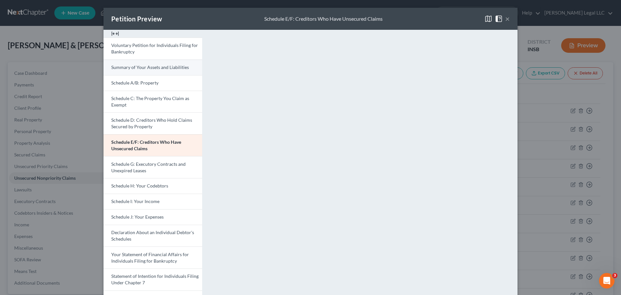
click at [141, 69] on span "Summary of Your Assets and Liabilities" at bounding box center [150, 66] width 78 height 5
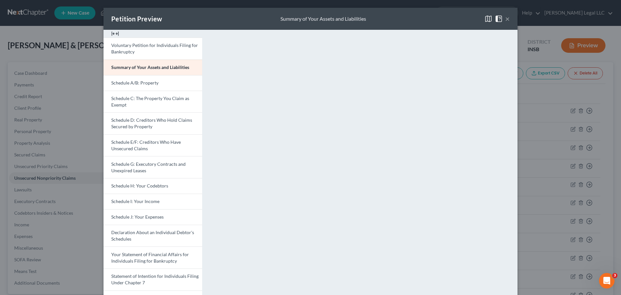
drag, startPoint x: 504, startPoint y: 17, endPoint x: 469, endPoint y: 38, distance: 41.0
click at [492, 18] on button "×" at bounding box center [507, 19] width 5 height 8
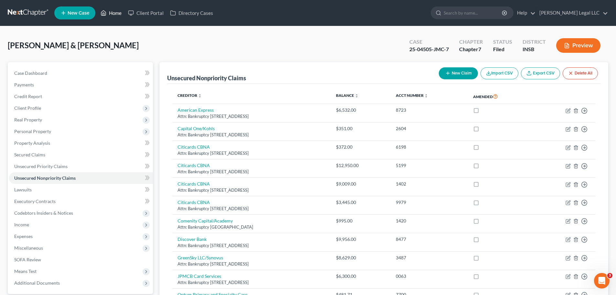
click at [101, 13] on icon at bounding box center [104, 13] width 6 height 8
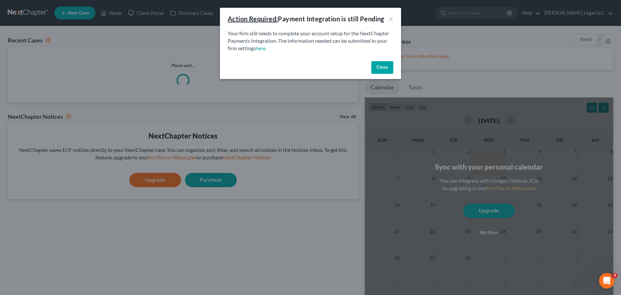
click at [390, 65] on button "Close" at bounding box center [382, 67] width 22 height 13
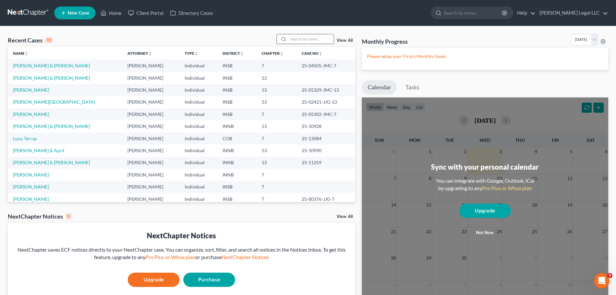
click at [301, 40] on input "search" at bounding box center [311, 38] width 45 height 9
type input "[PERSON_NAME]"
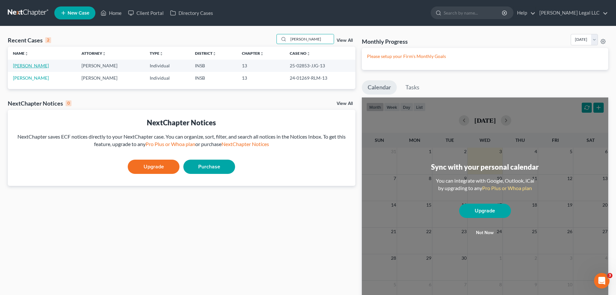
click at [36, 66] on link "[PERSON_NAME]" at bounding box center [31, 65] width 36 height 5
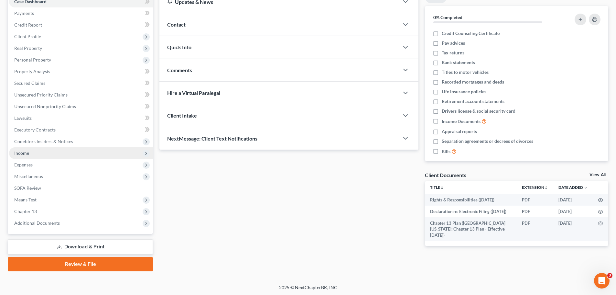
scroll to position [72, 0]
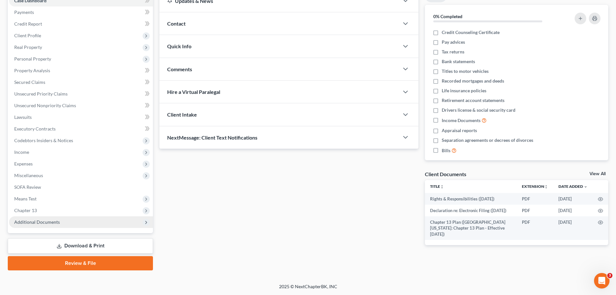
click at [46, 224] on span "Additional Documents" at bounding box center [37, 221] width 46 height 5
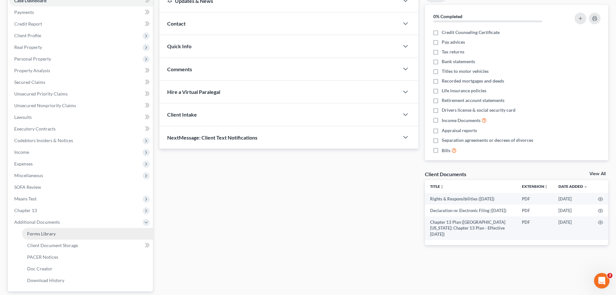
click at [43, 224] on span "Forms Library" at bounding box center [41, 233] width 28 height 5
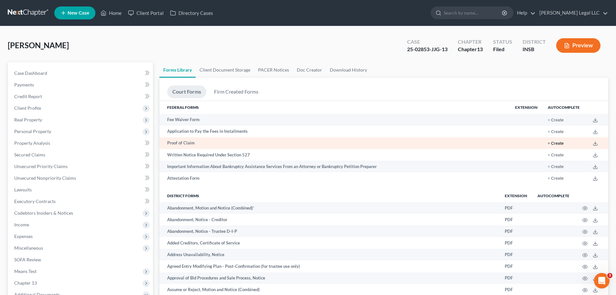
click at [492, 143] on button "+ Create" at bounding box center [556, 143] width 16 height 4
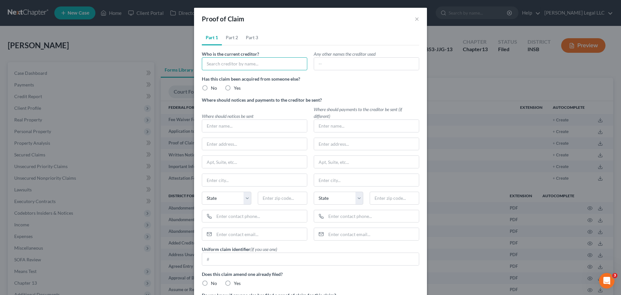
click at [220, 65] on input "text" at bounding box center [254, 63] width 105 height 13
type input "[PERSON_NAME] Legal LLC"
click at [211, 88] on label "No" at bounding box center [214, 88] width 6 height 6
click at [213, 88] on input "No" at bounding box center [215, 87] width 4 height 4
radio input "true"
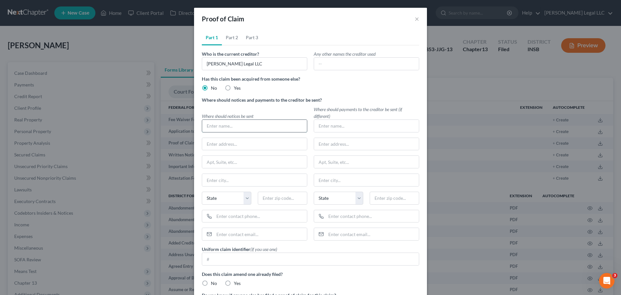
click at [223, 120] on input "text" at bounding box center [254, 126] width 105 height 12
type input "1"
type input "16566 Main"
click at [260, 60] on input "1" at bounding box center [254, 63] width 105 height 13
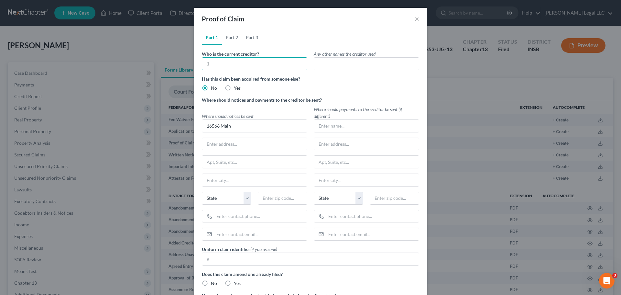
click at [260, 60] on input "1" at bounding box center [254, 63] width 105 height 13
type input "[PERSON_NAME] Legal LLC"
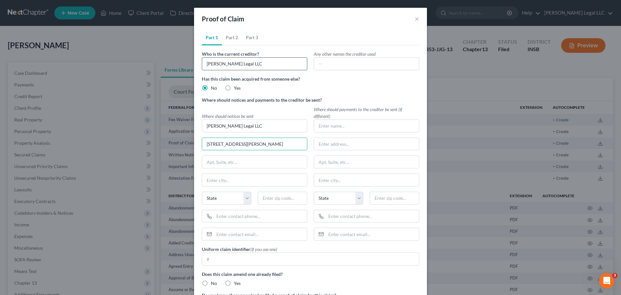
type input "[STREET_ADDRESS][PERSON_NAME]"
type input "[GEOGRAPHIC_DATA]"
select select "15"
type input "46062"
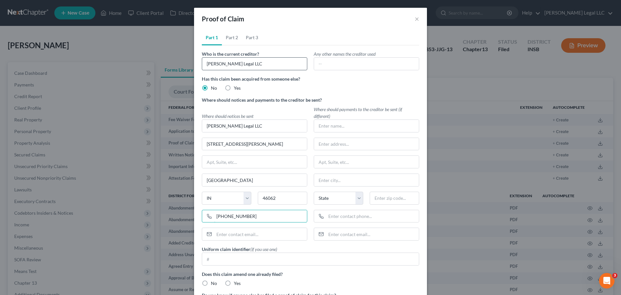
type input "[PHONE_NUMBER]"
type input "[PERSON_NAME][EMAIL_ADDRESS][DOMAIN_NAME]"
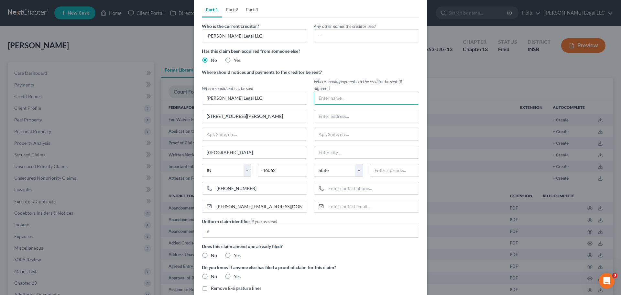
scroll to position [60, 0]
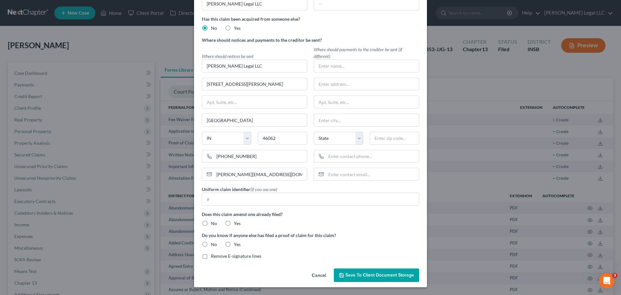
click at [211, 220] on label "No" at bounding box center [214, 223] width 6 height 6
click at [213, 220] on input "No" at bounding box center [215, 222] width 4 height 4
radio input "true"
click at [211, 224] on label "No" at bounding box center [214, 244] width 6 height 6
click at [213, 224] on input "No" at bounding box center [215, 243] width 4 height 4
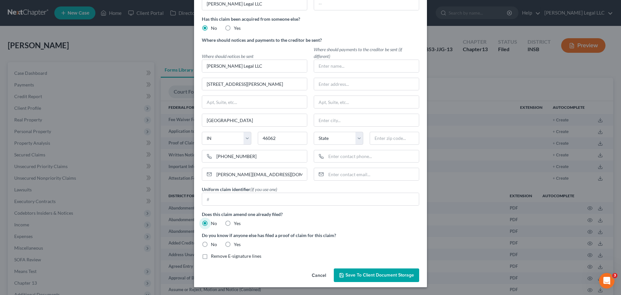
radio input "true"
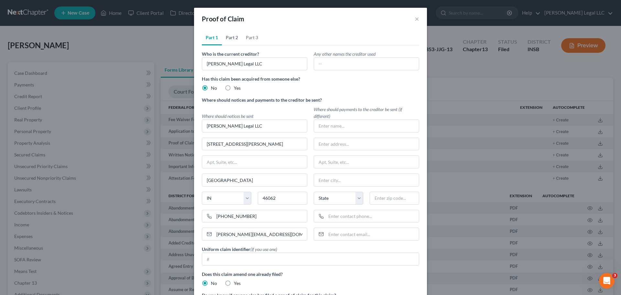
drag, startPoint x: 231, startPoint y: 37, endPoint x: 231, endPoint y: 65, distance: 27.8
click at [231, 37] on link "Part 2" at bounding box center [232, 38] width 20 height 16
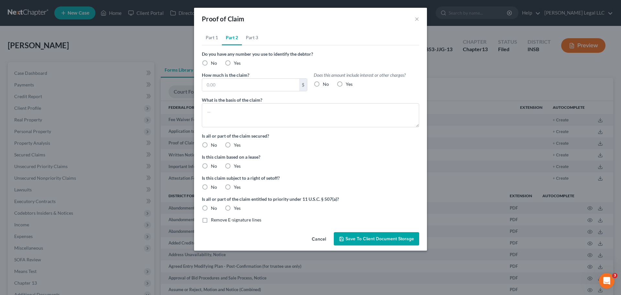
click at [211, 63] on label "No" at bounding box center [214, 63] width 6 height 6
click at [213, 63] on input "No" at bounding box center [215, 62] width 4 height 4
radio input "true"
click at [216, 84] on input "text" at bounding box center [250, 85] width 97 height 12
type input "4,500"
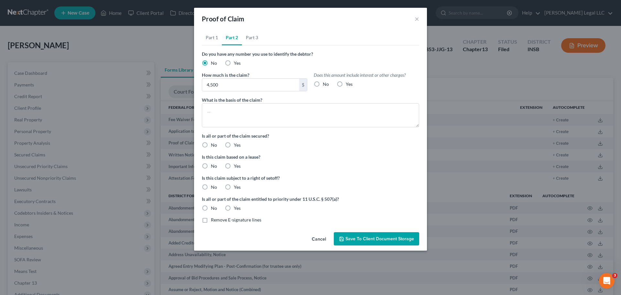
click at [323, 86] on label "No" at bounding box center [326, 84] width 6 height 6
click at [325, 85] on input "No" at bounding box center [327, 83] width 4 height 4
radio input "true"
click at [309, 101] on div "What is the basis of the claim?" at bounding box center [311, 111] width 224 height 31
click at [304, 109] on textarea at bounding box center [310, 115] width 217 height 24
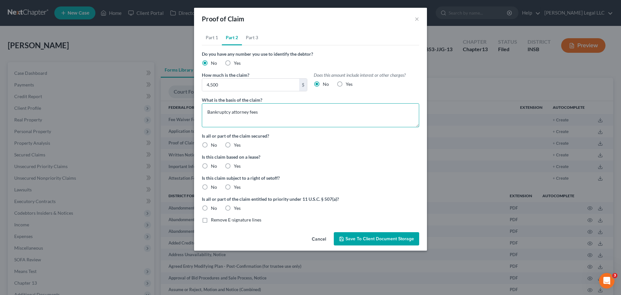
type textarea "Bankruptcy attorney fees"
click at [211, 145] on label "No" at bounding box center [214, 145] width 6 height 6
click at [213, 145] on input "No" at bounding box center [215, 144] width 4 height 4
radio input "true"
click at [211, 166] on label "No" at bounding box center [214, 166] width 6 height 6
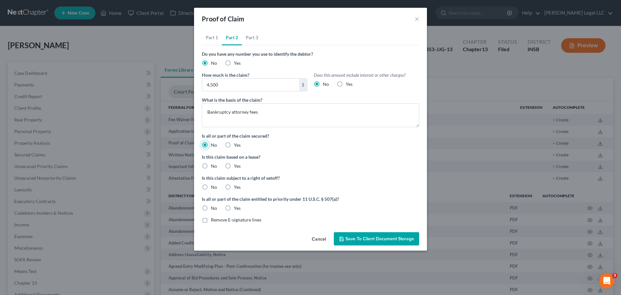
click at [213, 166] on input "No" at bounding box center [215, 165] width 4 height 4
radio input "true"
click at [211, 186] on label "No" at bounding box center [214, 187] width 6 height 6
click at [213, 186] on input "No" at bounding box center [215, 186] width 4 height 4
radio input "true"
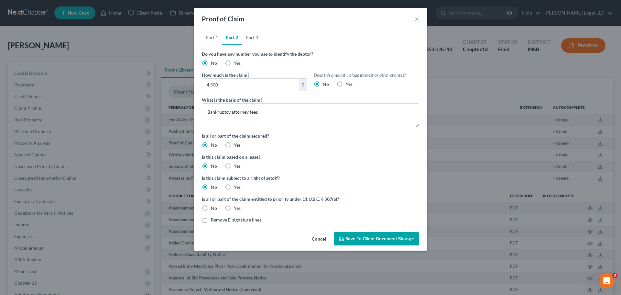
click at [211, 208] on label "No" at bounding box center [214, 208] width 6 height 6
click at [213, 208] on input "No" at bounding box center [215, 207] width 4 height 4
radio input "true"
click at [211, 208] on label "No" at bounding box center [214, 208] width 6 height 6
click at [213, 208] on input "No" at bounding box center [215, 207] width 4 height 4
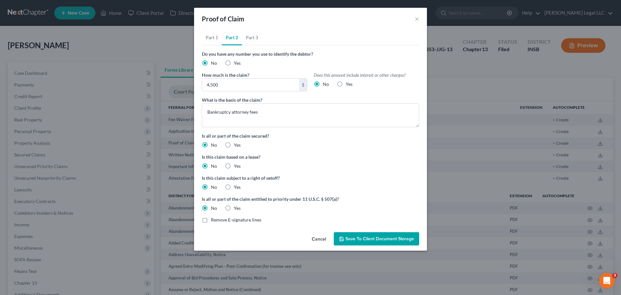
click at [234, 208] on label "Yes" at bounding box center [237, 208] width 7 height 6
click at [236, 208] on input "Yes" at bounding box center [238, 207] width 4 height 4
radio input "true"
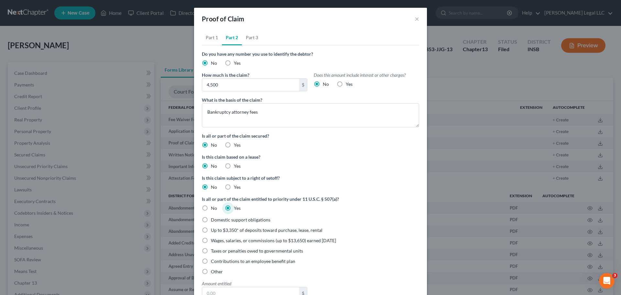
click at [211, 224] on label "Other" at bounding box center [217, 271] width 12 height 6
click at [213, 224] on input "Other" at bounding box center [215, 270] width 4 height 4
radio input "true"
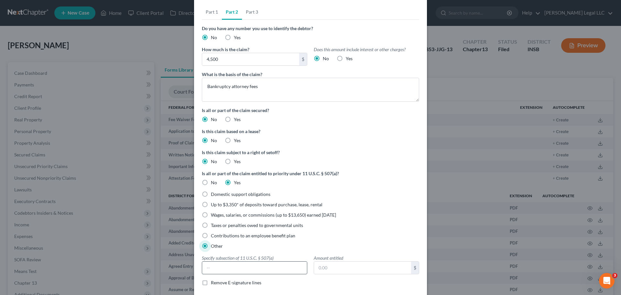
scroll to position [52, 0]
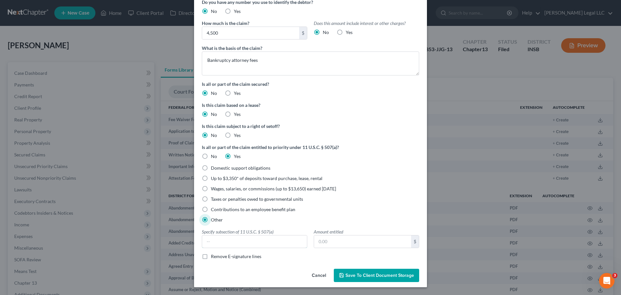
click at [227, 224] on input "text" at bounding box center [254, 241] width 105 height 12
type input "2"
click at [324, 224] on input "text" at bounding box center [362, 241] width 97 height 12
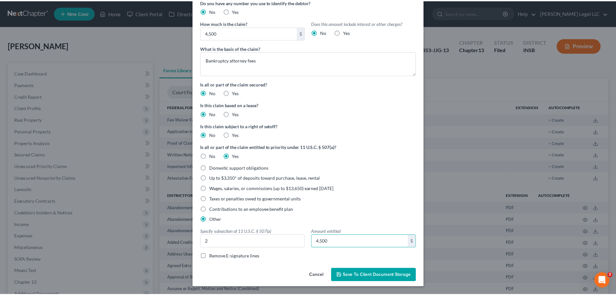
scroll to position [0, 0]
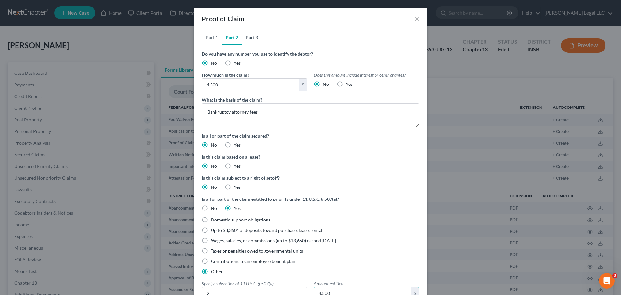
type input "4,500"
drag, startPoint x: 253, startPoint y: 38, endPoint x: 247, endPoint y: 54, distance: 17.3
click at [253, 38] on link "Part 3" at bounding box center [252, 38] width 20 height 16
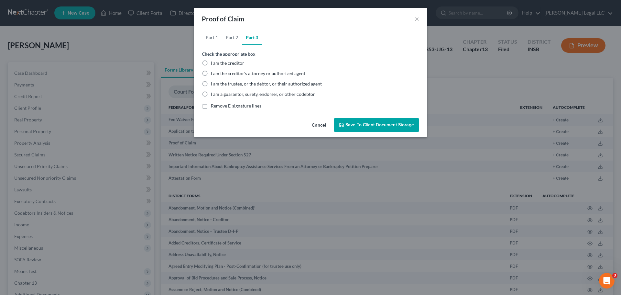
click at [211, 64] on label "I am the creditor" at bounding box center [227, 63] width 33 height 6
click at [213, 64] on input "I am the creditor" at bounding box center [215, 62] width 4 height 4
radio input "true"
click at [364, 127] on span "Save to Client Document Storage" at bounding box center [379, 124] width 69 height 5
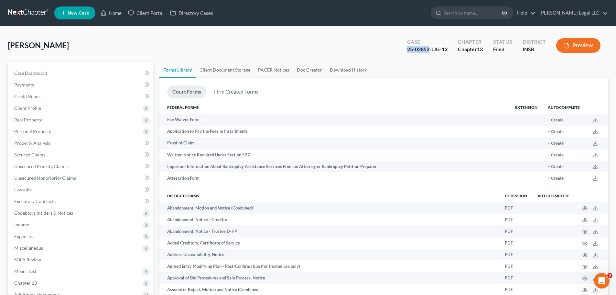
drag, startPoint x: 408, startPoint y: 50, endPoint x: 430, endPoint y: 50, distance: 22.0
click at [430, 50] on div "25-02853-JJG-13" at bounding box center [427, 49] width 40 height 7
copy div "25-02853"
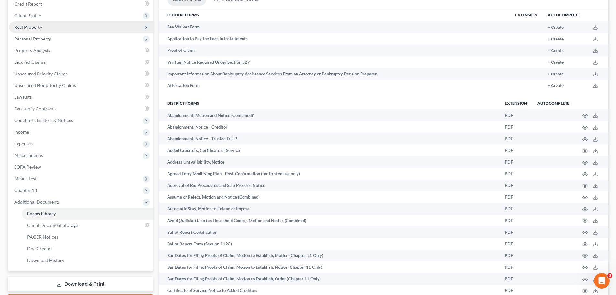
scroll to position [162, 0]
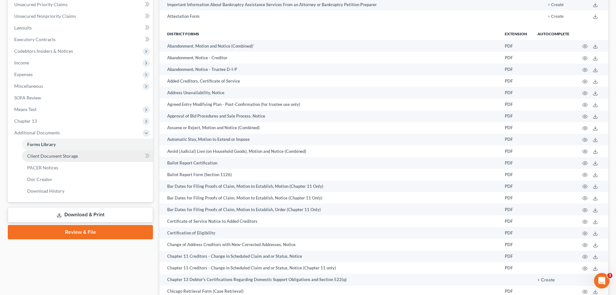
drag, startPoint x: 51, startPoint y: 154, endPoint x: 120, endPoint y: 141, distance: 70.1
click at [51, 154] on span "Client Document Storage" at bounding box center [52, 155] width 51 height 5
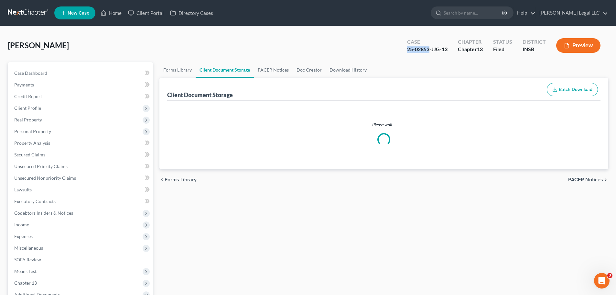
select select "6"
select select "18"
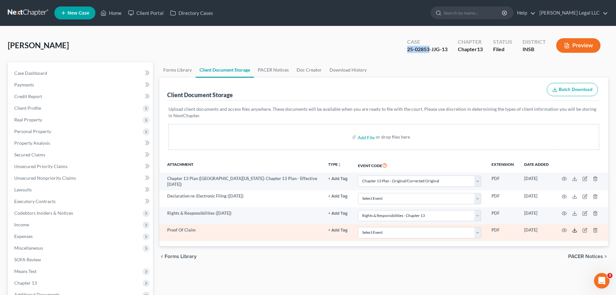
click at [492, 224] on polyline at bounding box center [575, 230] width 2 height 1
